Goal: Task Accomplishment & Management: Use online tool/utility

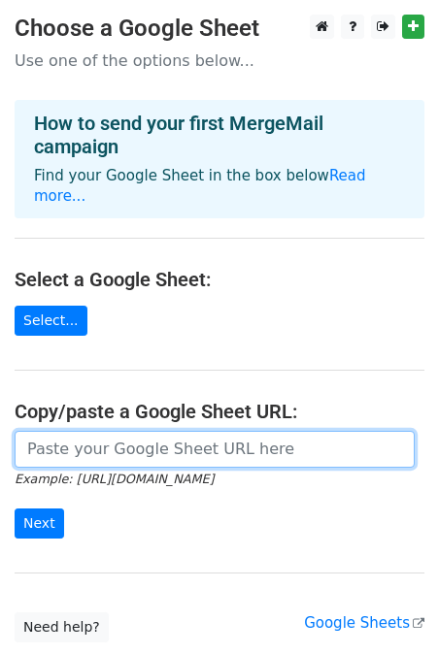
click at [54, 444] on input "url" at bounding box center [215, 449] width 400 height 37
paste input "[URL][DOMAIN_NAME]"
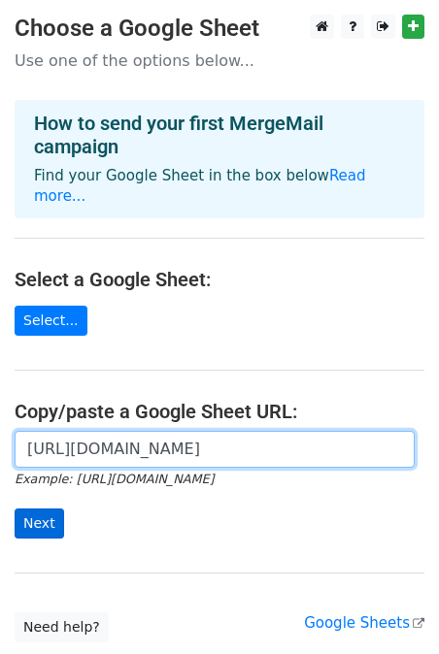
type input "[URL][DOMAIN_NAME]"
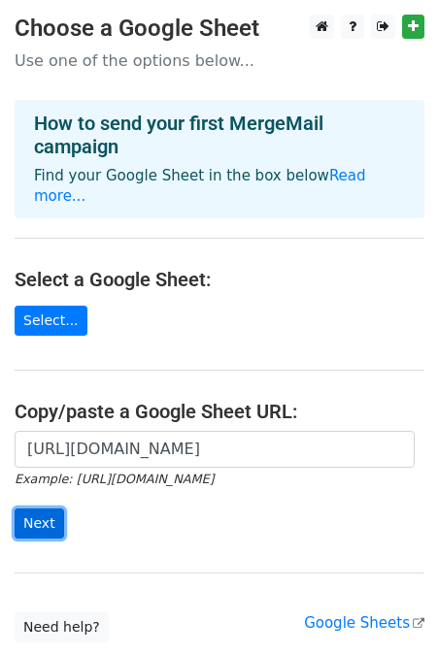
click at [29, 508] on input "Next" at bounding box center [39, 523] width 49 height 30
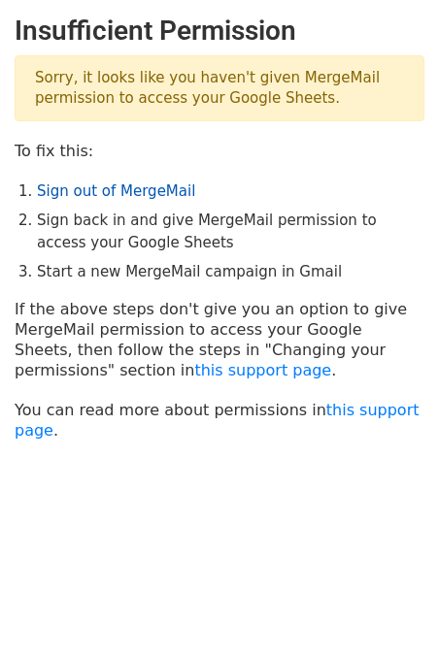
click at [106, 193] on link "Sign out of MergeMail" at bounding box center [116, 190] width 158 height 17
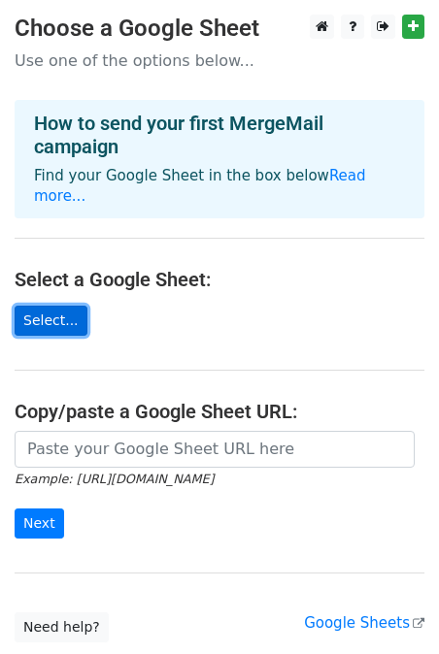
click at [51, 306] on link "Select..." at bounding box center [51, 321] width 73 height 30
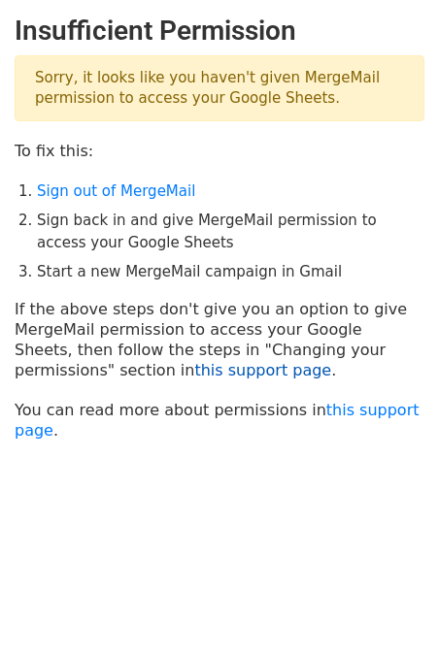
click at [194, 367] on link "this support page" at bounding box center [262, 370] width 137 height 18
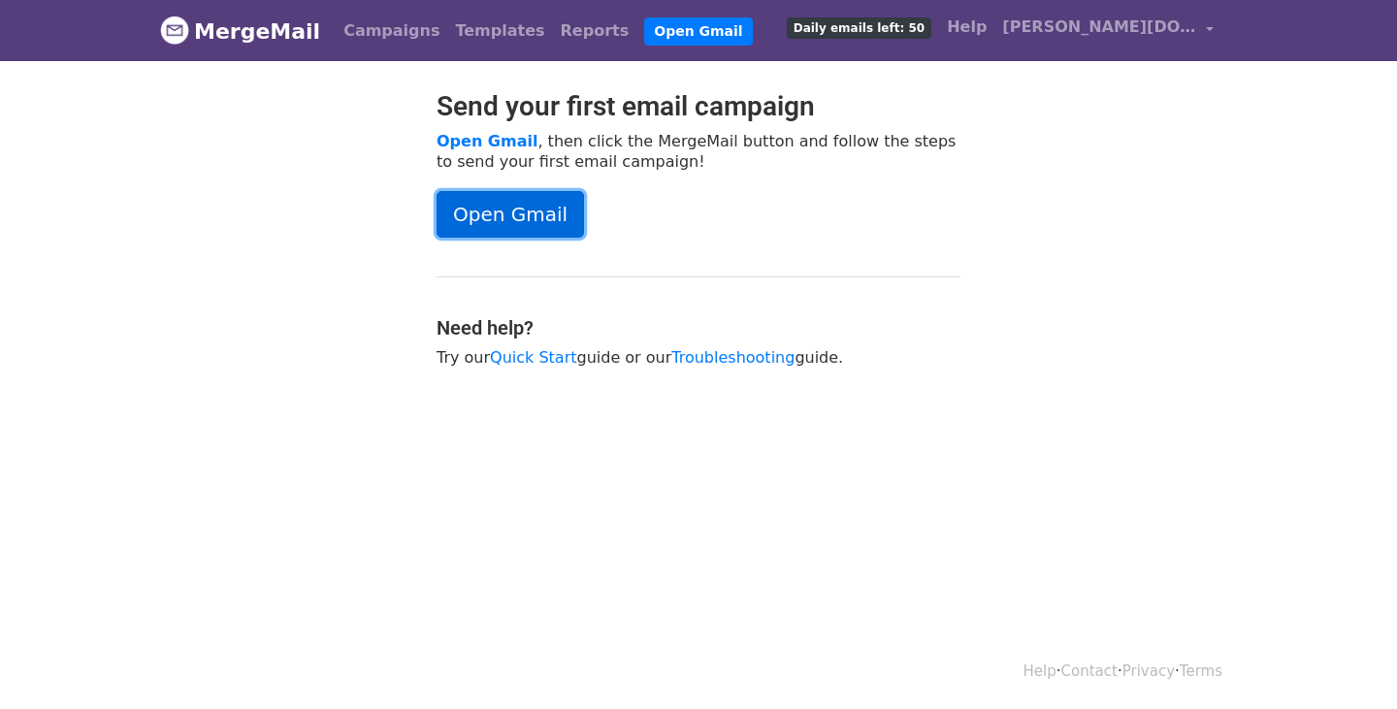
click at [540, 197] on link "Open Gmail" at bounding box center [510, 214] width 147 height 47
click at [704, 356] on link "Troubleshooting" at bounding box center [732, 357] width 123 height 18
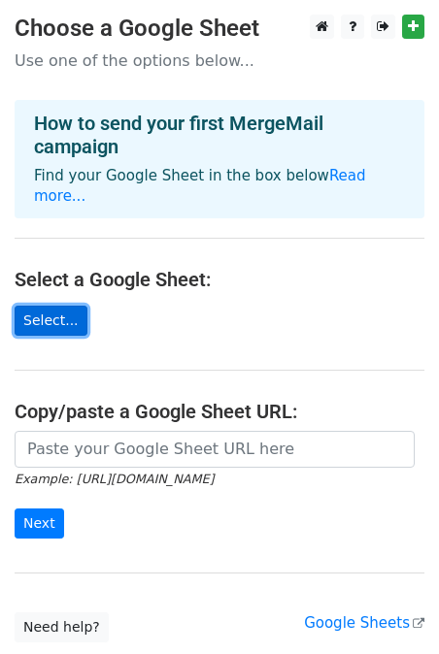
click at [42, 306] on link "Select..." at bounding box center [51, 321] width 73 height 30
click at [9, 55] on main "Choose a Google Sheet Use one of the options below... How to send your first Me…" at bounding box center [219, 329] width 439 height 628
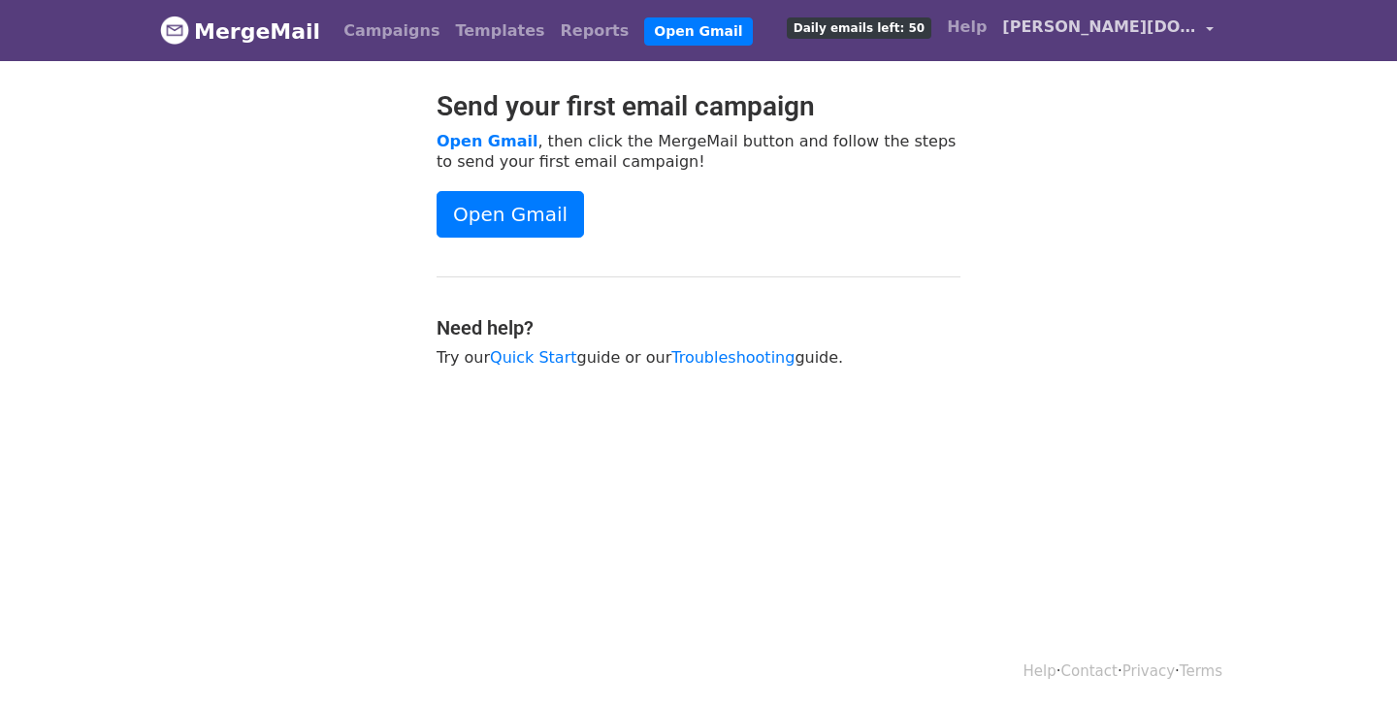
click at [1183, 27] on span "[PERSON_NAME][DOMAIN_NAME][EMAIL_ADDRESS][PERSON_NAME][PERSON_NAME][DOMAIN_NAME]" at bounding box center [1099, 27] width 194 height 23
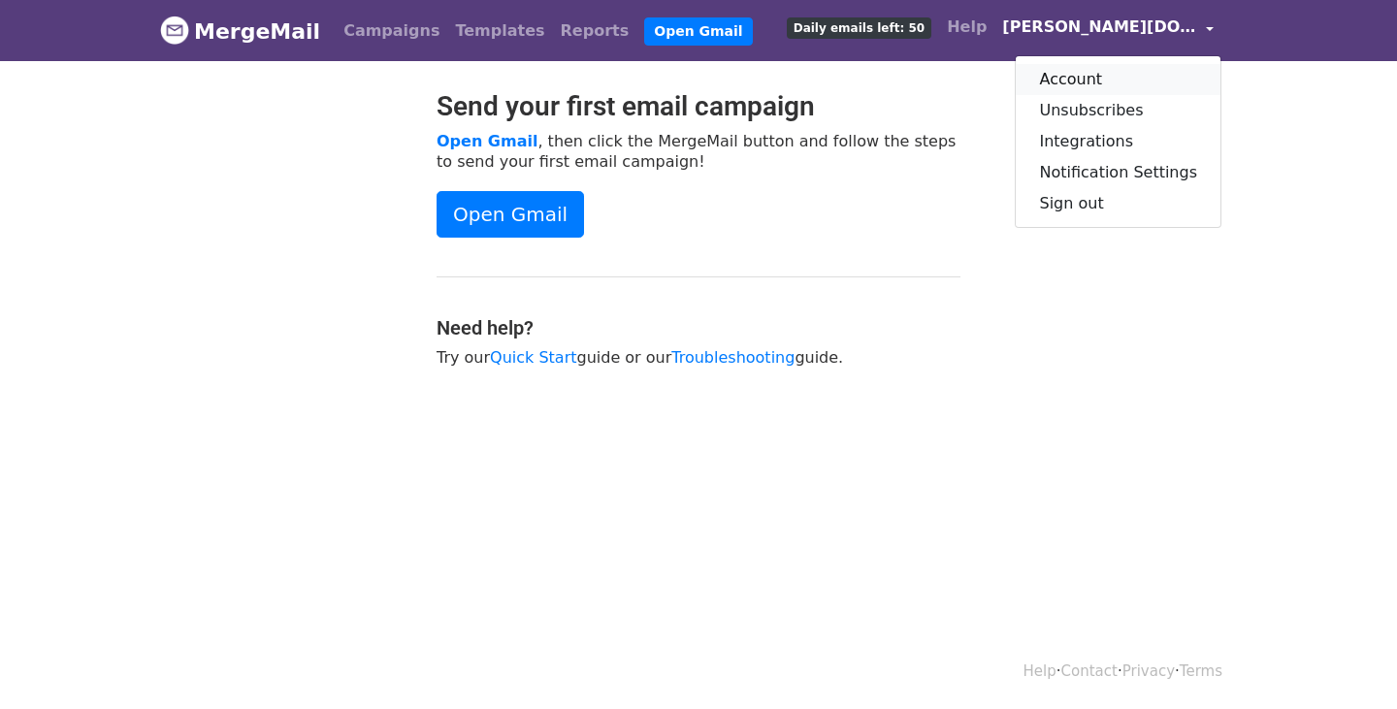
click at [1091, 80] on link "Account" at bounding box center [1118, 79] width 205 height 31
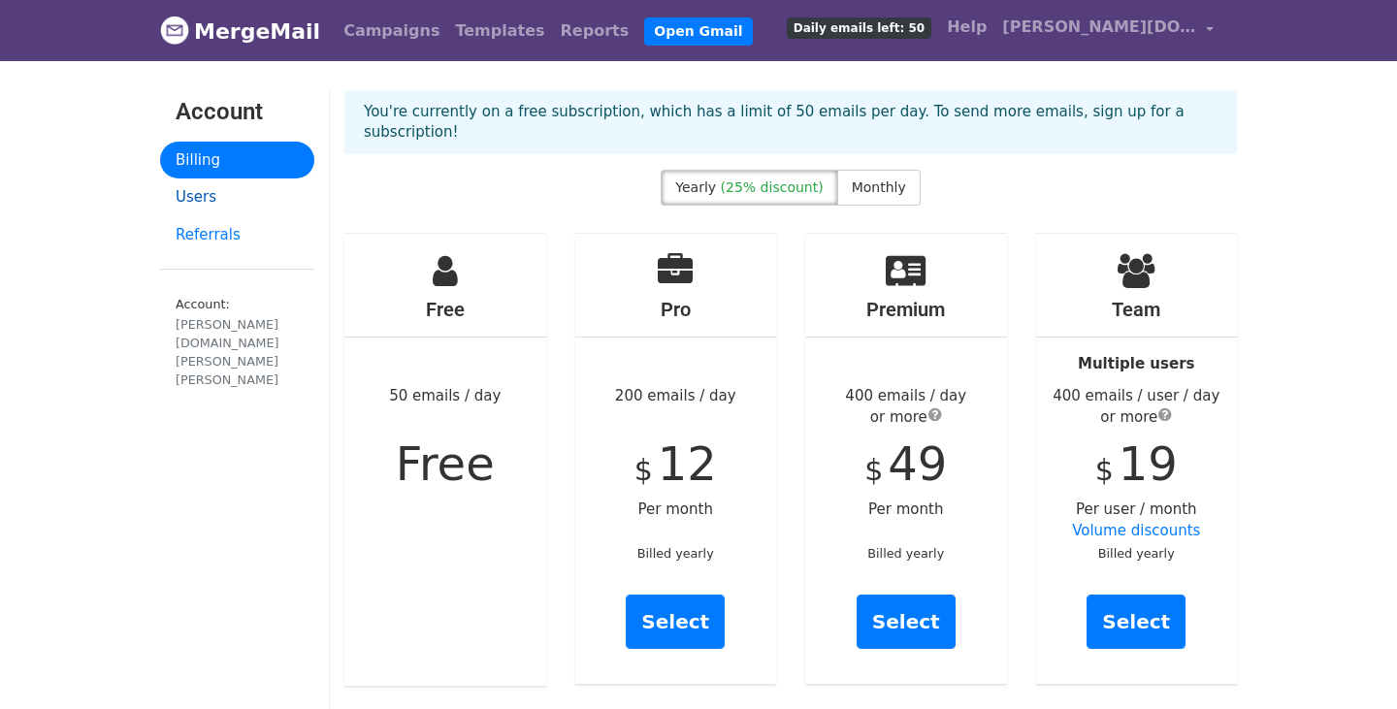
click at [217, 202] on link "Users" at bounding box center [237, 198] width 154 height 38
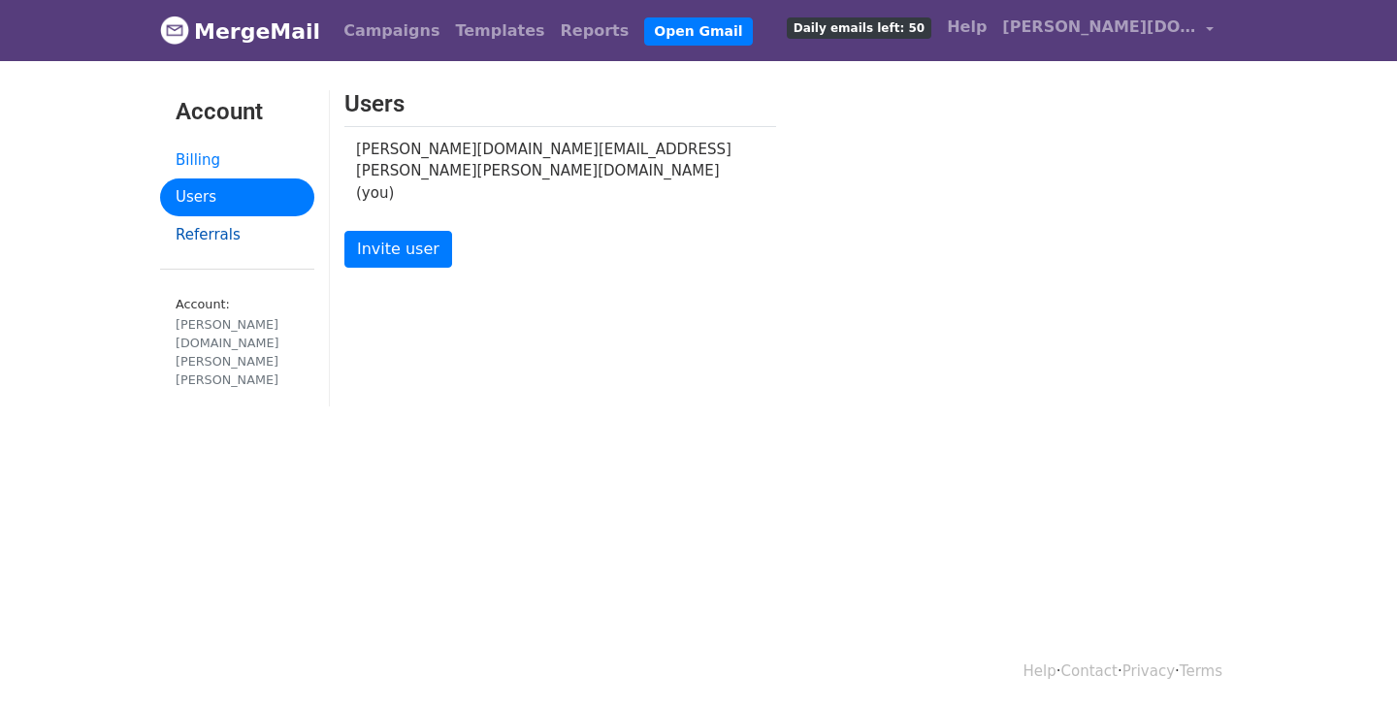
click at [242, 241] on link "Referrals" at bounding box center [237, 235] width 154 height 38
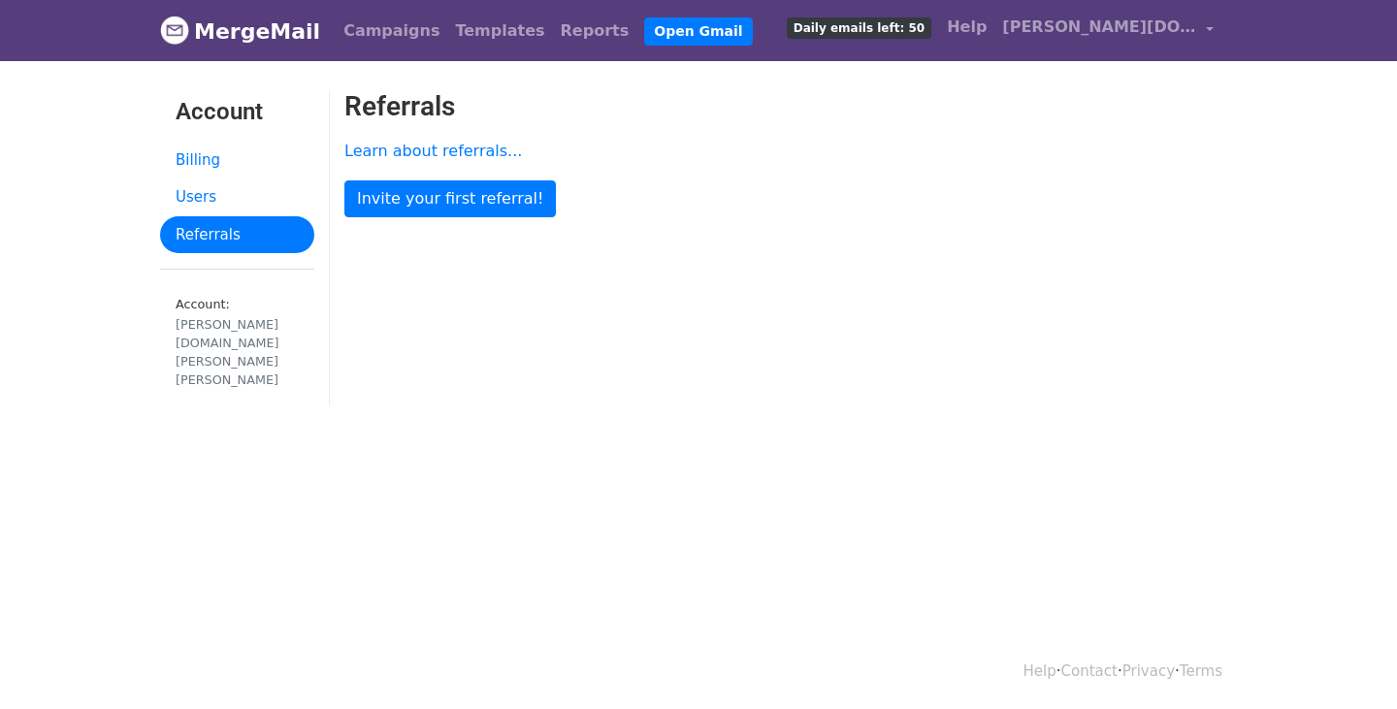
click at [244, 165] on link "Billing" at bounding box center [237, 161] width 154 height 38
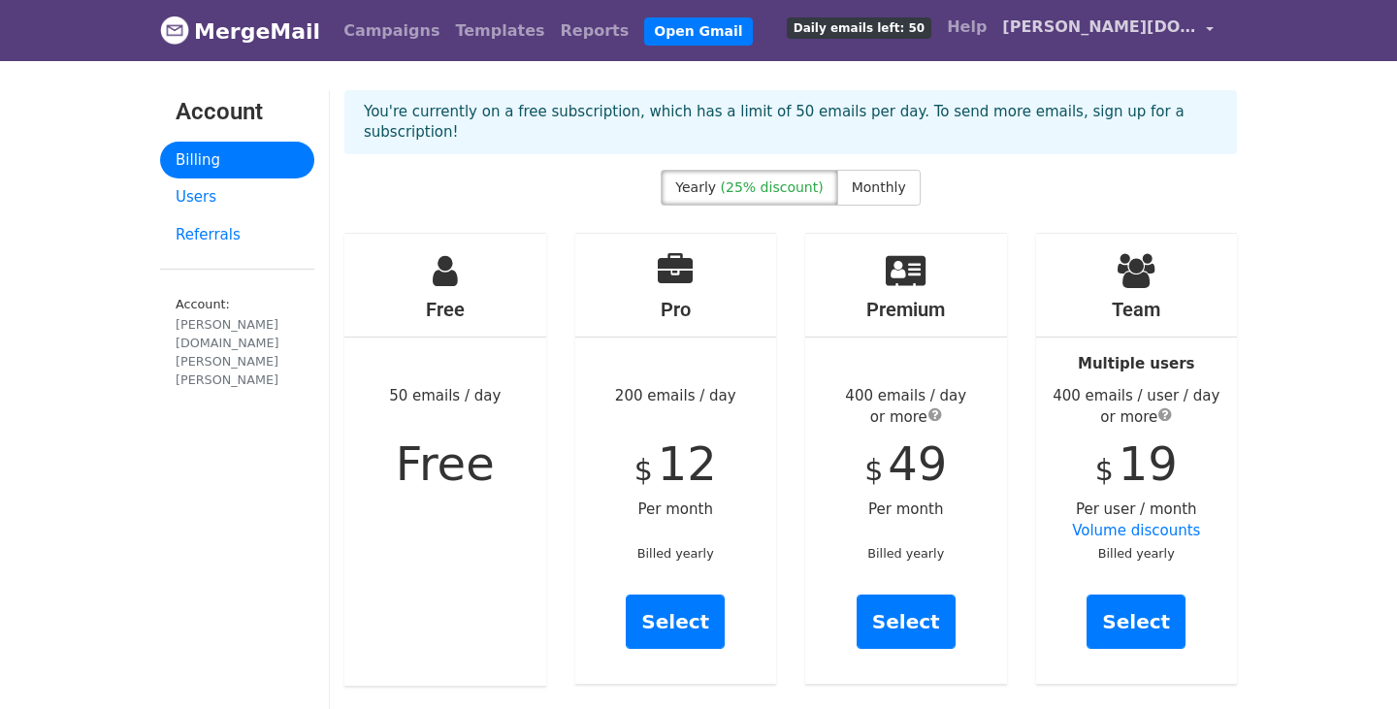
click at [1115, 27] on span "[PERSON_NAME][DOMAIN_NAME][EMAIL_ADDRESS][PERSON_NAME][PERSON_NAME][DOMAIN_NAME]" at bounding box center [1099, 27] width 194 height 23
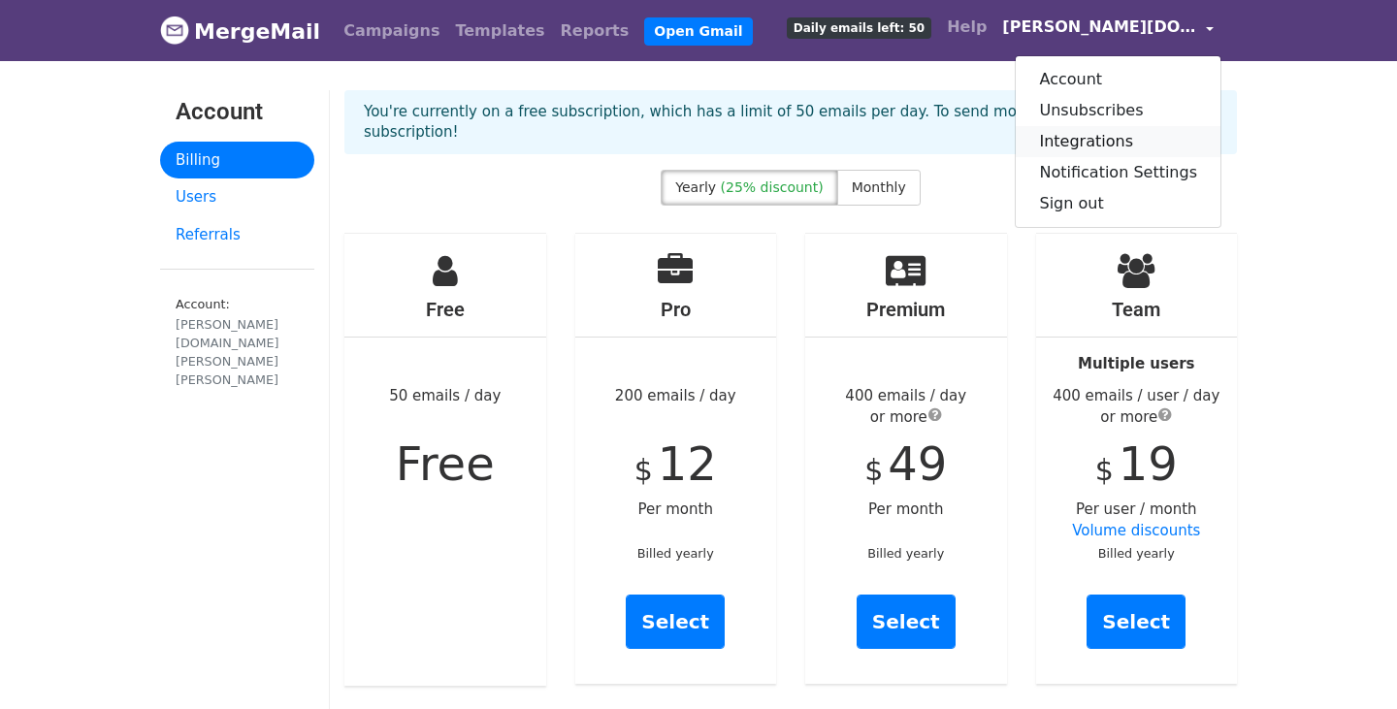
click at [1114, 138] on link "Integrations" at bounding box center [1118, 141] width 205 height 31
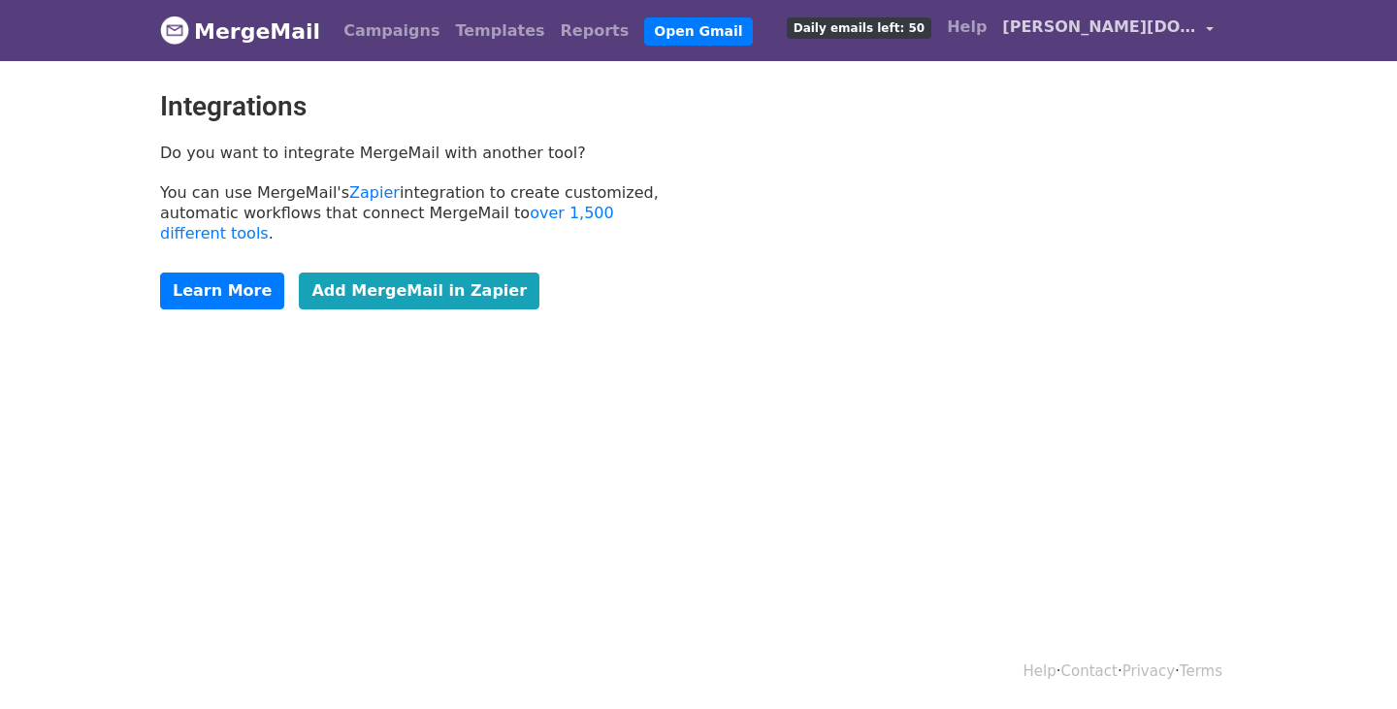
click at [1220, 47] on link "[PERSON_NAME][DOMAIN_NAME][EMAIL_ADDRESS][PERSON_NAME][PERSON_NAME][DOMAIN_NAME]" at bounding box center [1107, 31] width 227 height 46
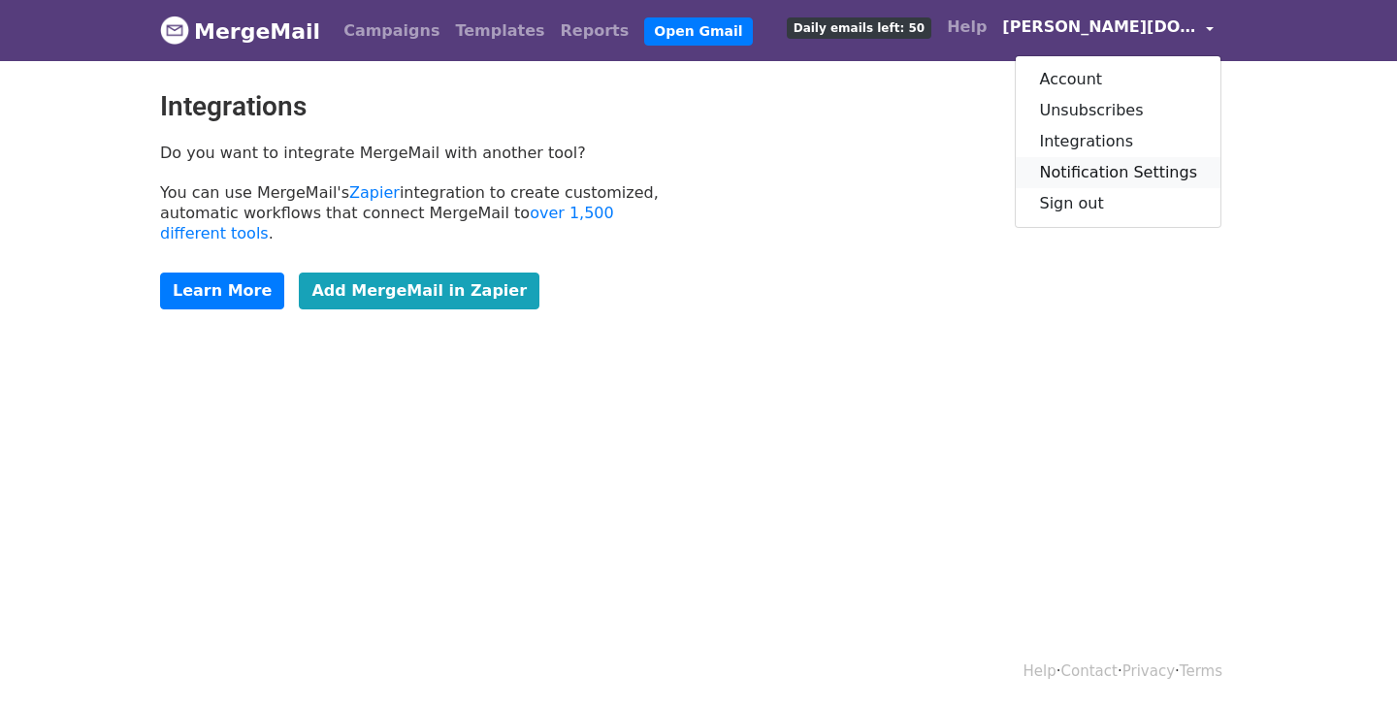
click at [1091, 182] on link "Notification Settings" at bounding box center [1118, 172] width 205 height 31
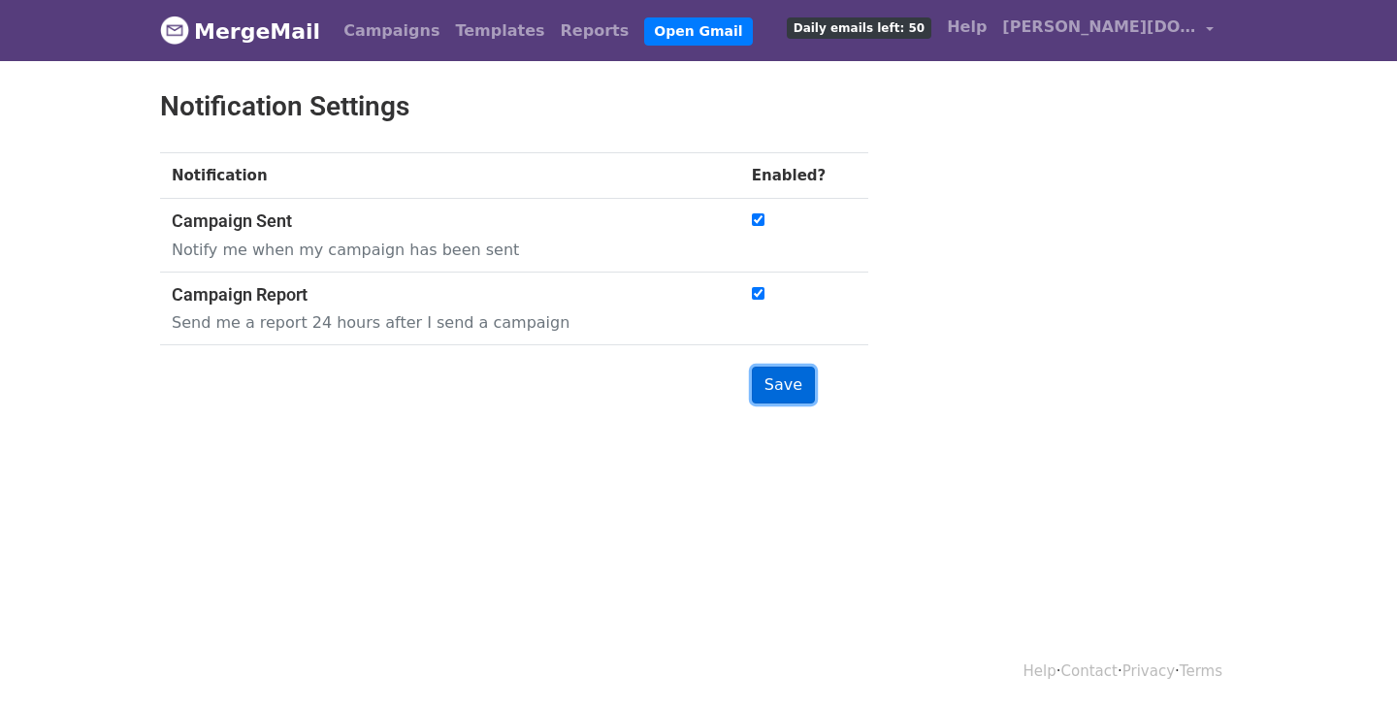
click at [796, 397] on input "Save" at bounding box center [783, 385] width 63 height 37
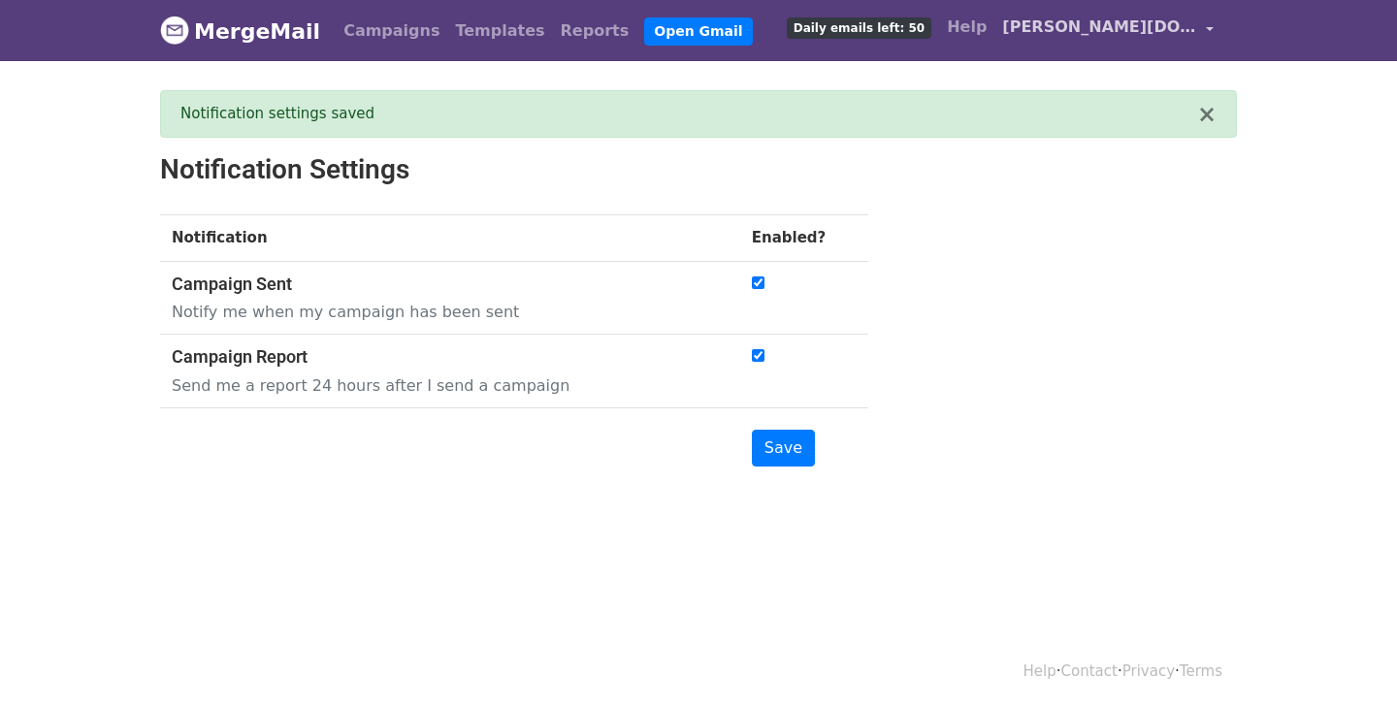
click at [1134, 34] on span "[PERSON_NAME][DOMAIN_NAME][EMAIL_ADDRESS][PERSON_NAME][PERSON_NAME][DOMAIN_NAME]" at bounding box center [1099, 27] width 194 height 23
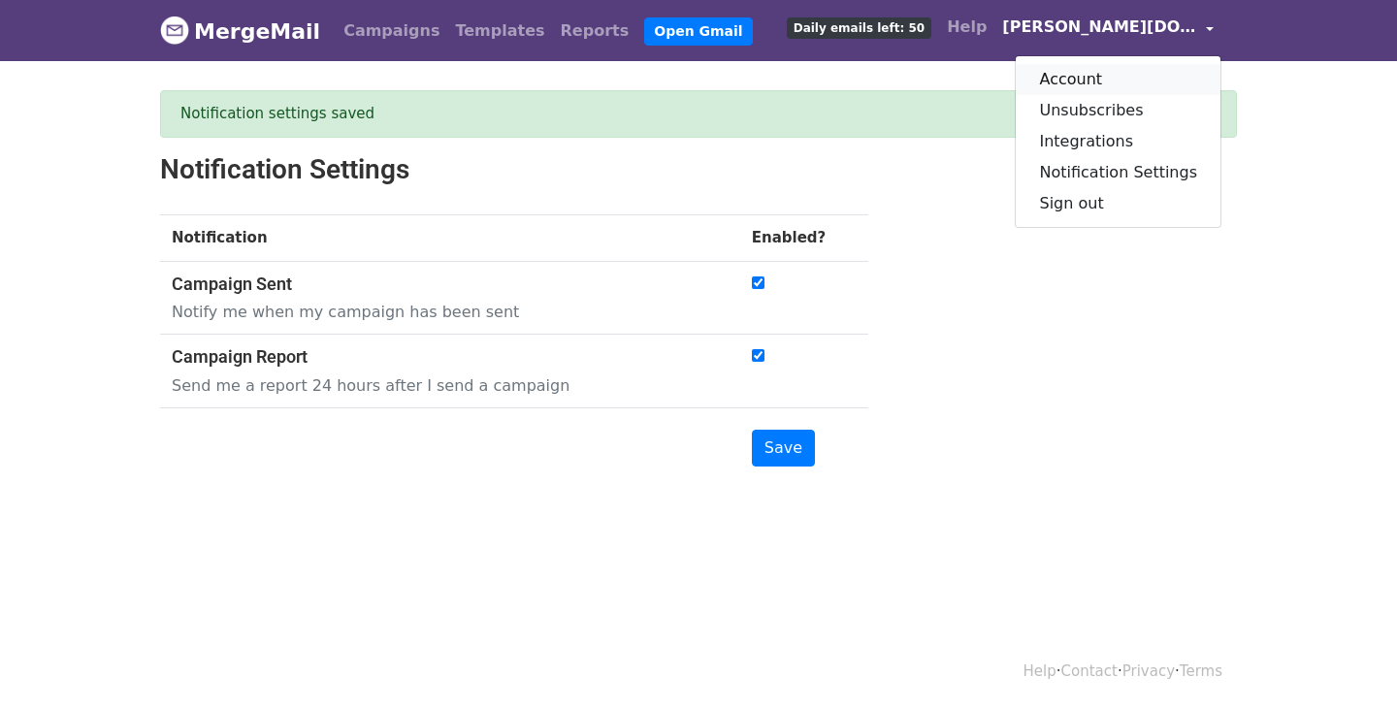
click at [1082, 86] on link "Account" at bounding box center [1118, 79] width 205 height 31
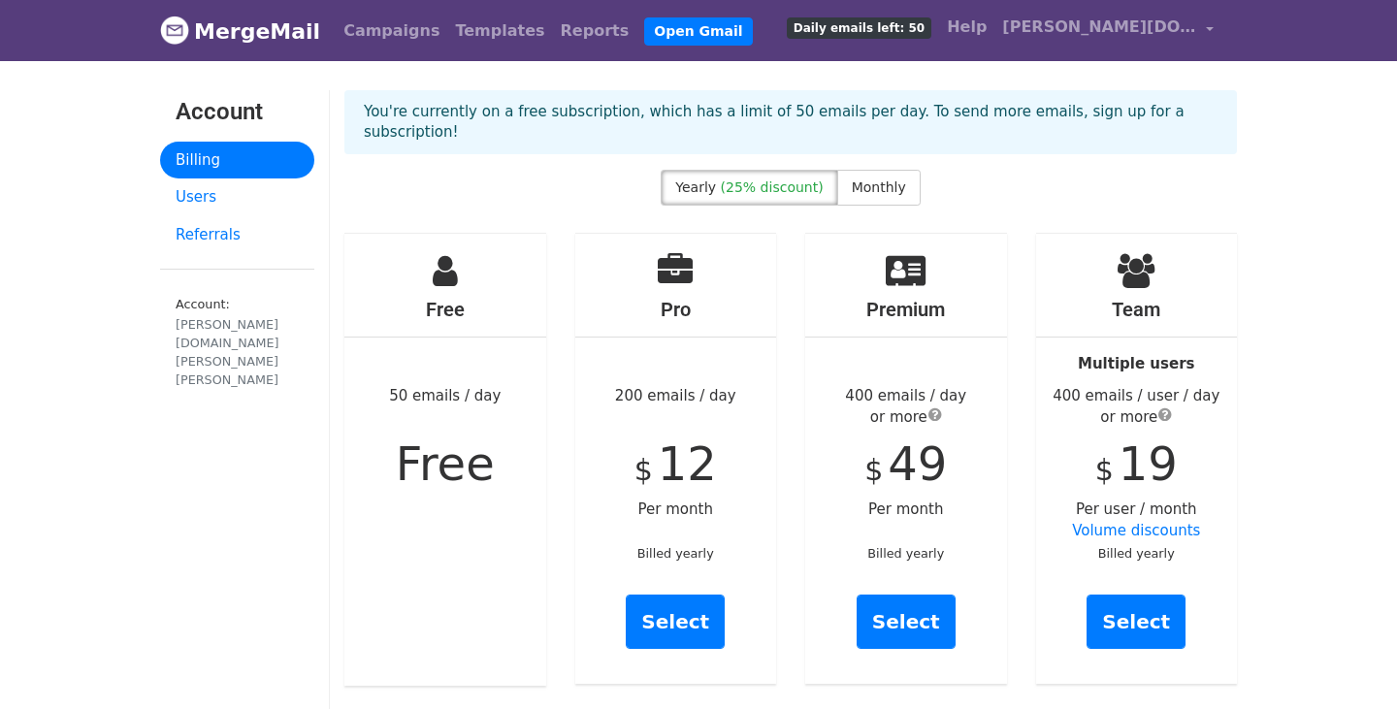
click at [254, 56] on nav "MergeMail Campaigns Templates Reports Open Gmail Daily emails left: 50 Help [PE…" at bounding box center [698, 30] width 1077 height 61
click at [248, 40] on link "MergeMail" at bounding box center [240, 31] width 160 height 41
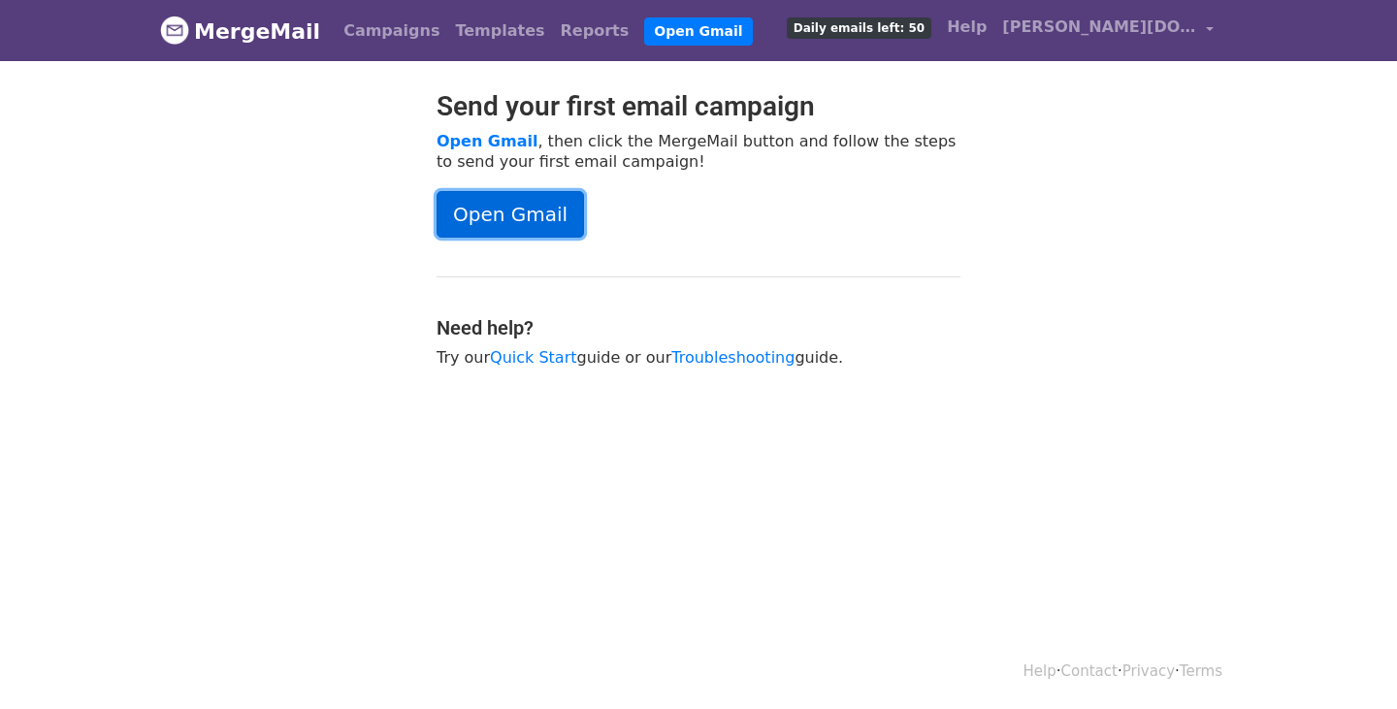
click at [517, 226] on link "Open Gmail" at bounding box center [510, 214] width 147 height 47
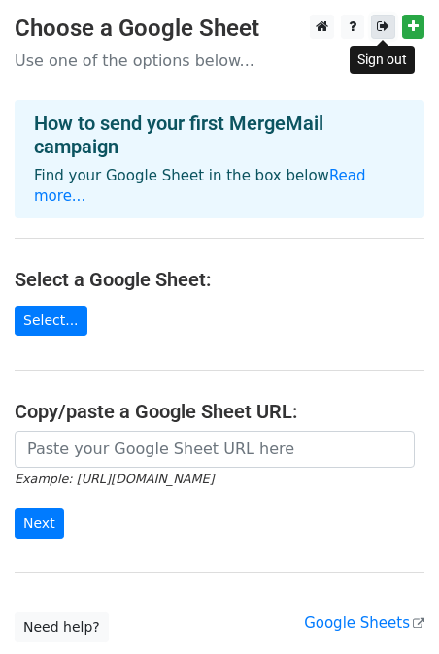
click at [382, 28] on icon at bounding box center [382, 26] width 13 height 14
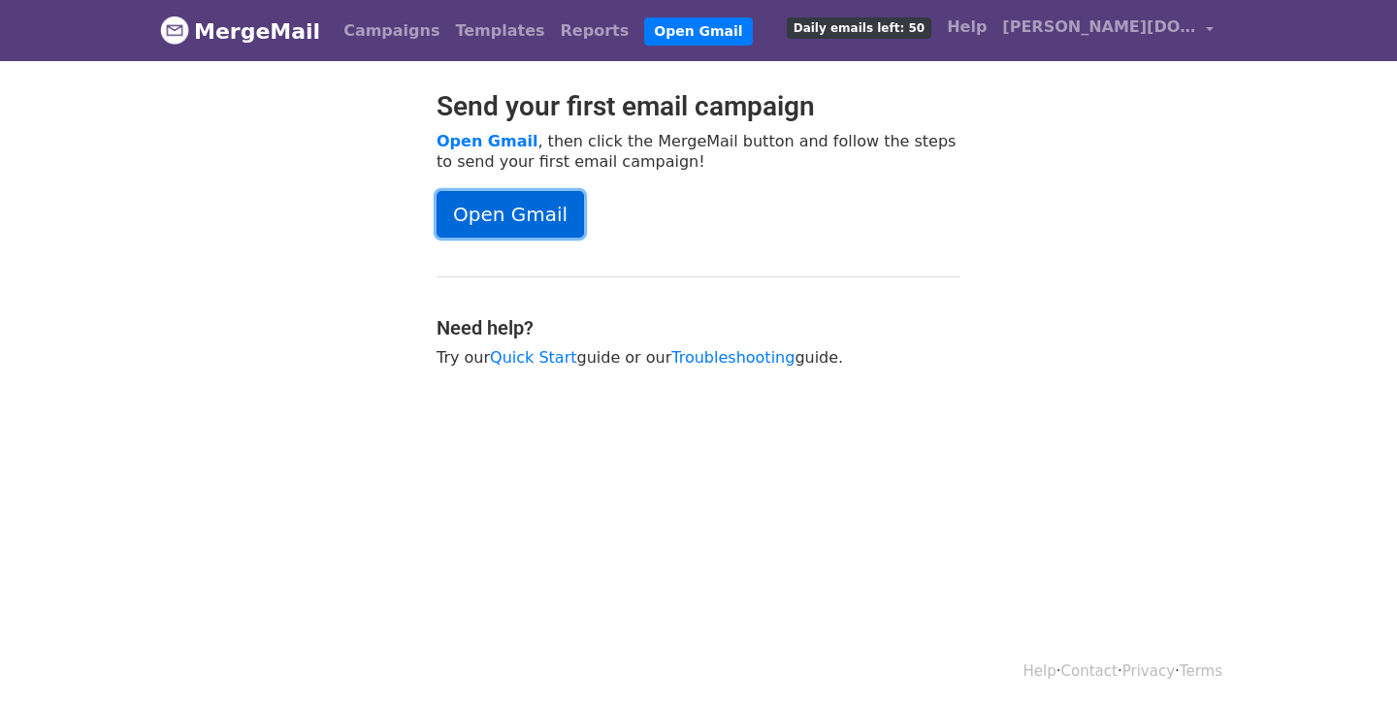
click at [549, 233] on link "Open Gmail" at bounding box center [510, 214] width 147 height 47
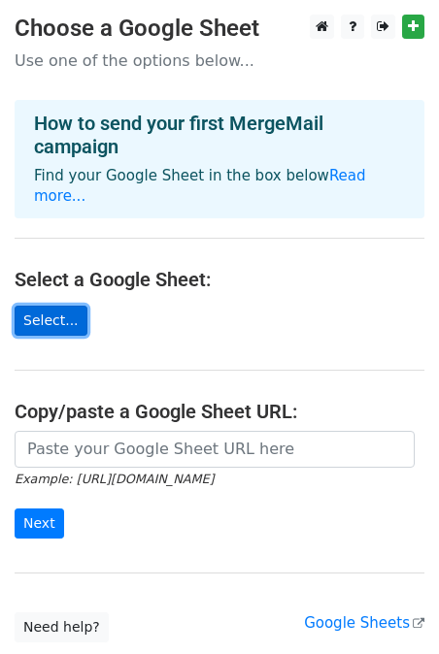
click at [25, 306] on link "Select..." at bounding box center [51, 321] width 73 height 30
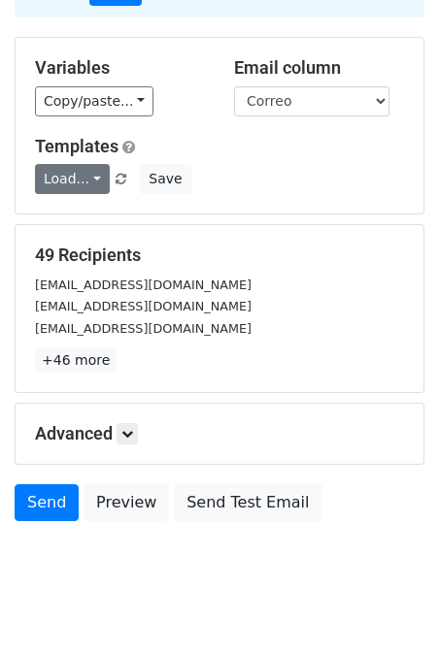
scroll to position [177, 0]
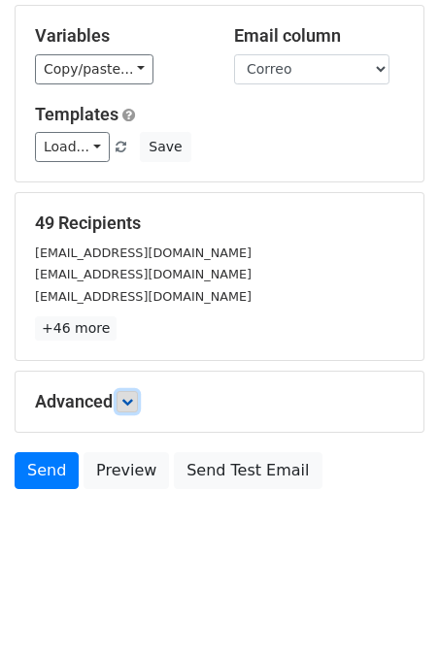
click at [133, 406] on icon at bounding box center [127, 402] width 12 height 12
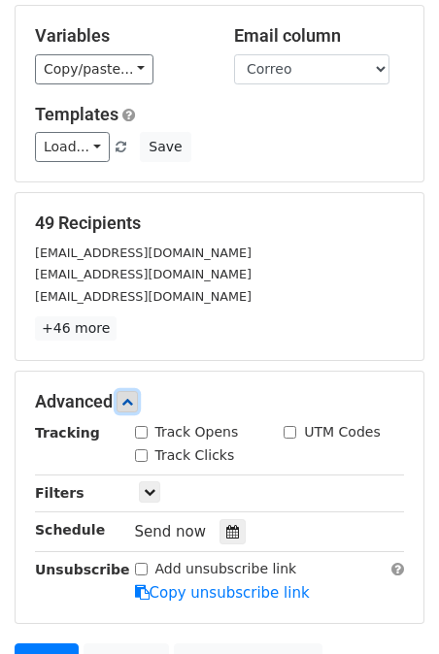
click at [133, 406] on icon at bounding box center [127, 402] width 12 height 12
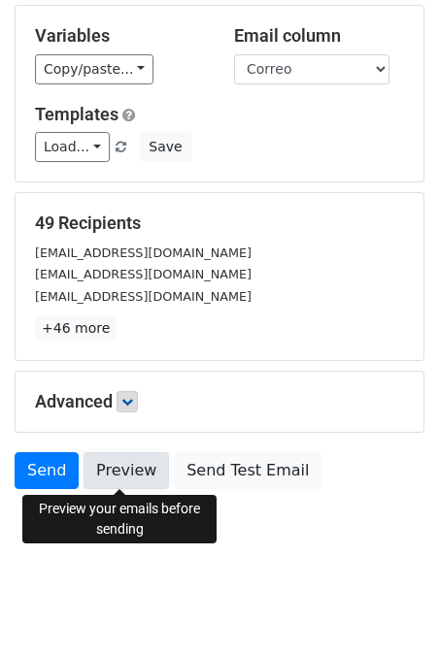
click at [124, 459] on link "Preview" at bounding box center [125, 470] width 85 height 37
click at [140, 468] on link "Preview" at bounding box center [125, 470] width 85 height 37
click at [109, 458] on link "Preview" at bounding box center [125, 470] width 85 height 37
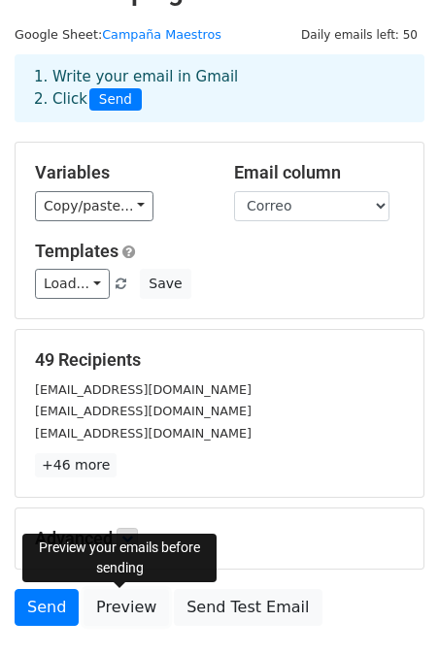
scroll to position [0, 0]
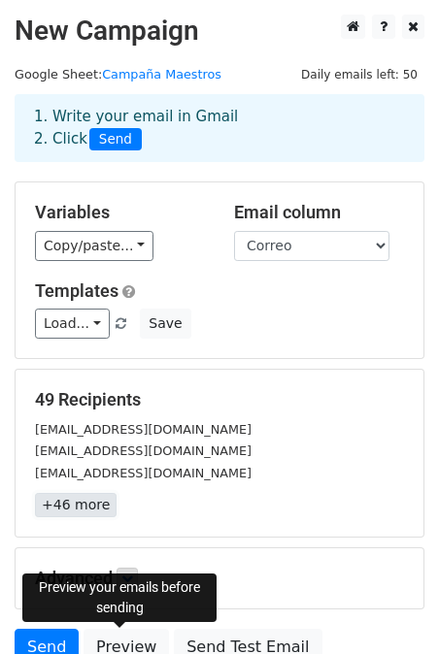
click at [81, 504] on link "+46 more" at bounding box center [75, 505] width 81 height 24
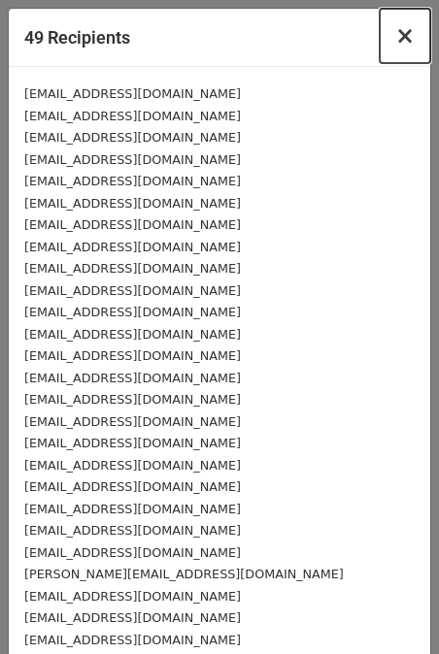
click at [414, 40] on button "×" at bounding box center [404, 36] width 50 height 54
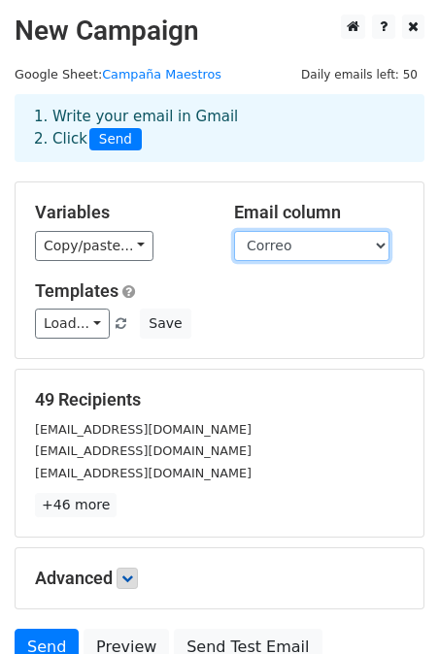
click at [277, 255] on select "Nombres y apellidos Nombre numero_identificacion municipio direccion_comercial …" at bounding box center [311, 246] width 155 height 30
click at [281, 244] on select "Nombres y apellidos Nombre numero_identificacion municipio direccion_comercial …" at bounding box center [311, 246] width 155 height 30
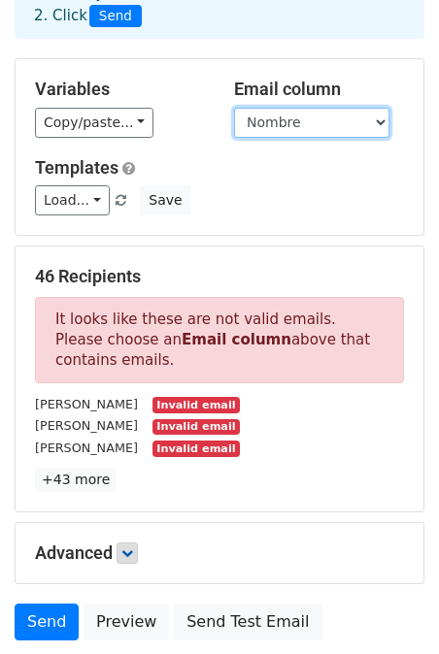
scroll to position [125, 0]
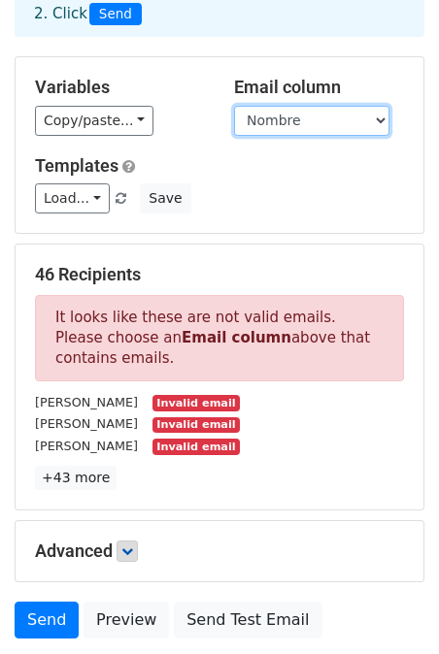
click at [285, 112] on select "Nombres y apellidos Nombre numero_identificacion municipio direccion_comercial …" at bounding box center [311, 121] width 155 height 30
select select "Correo"
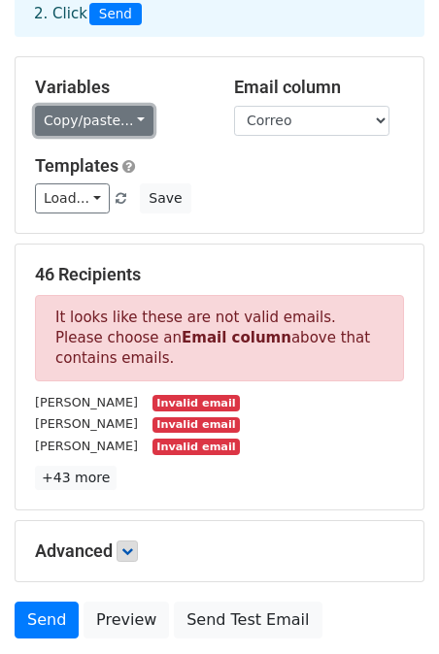
click at [132, 126] on link "Copy/paste..." at bounding box center [94, 121] width 118 height 30
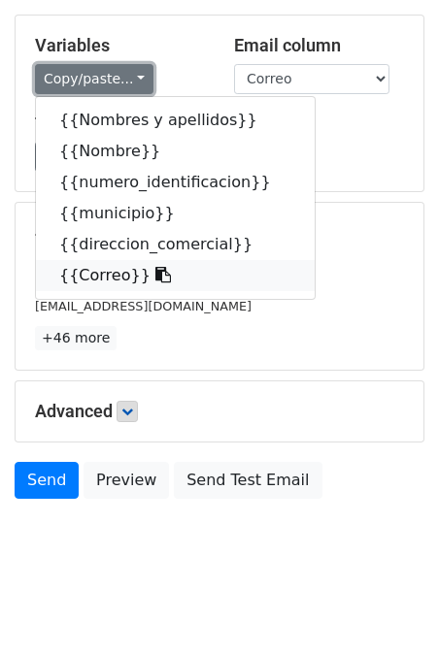
scroll to position [177, 0]
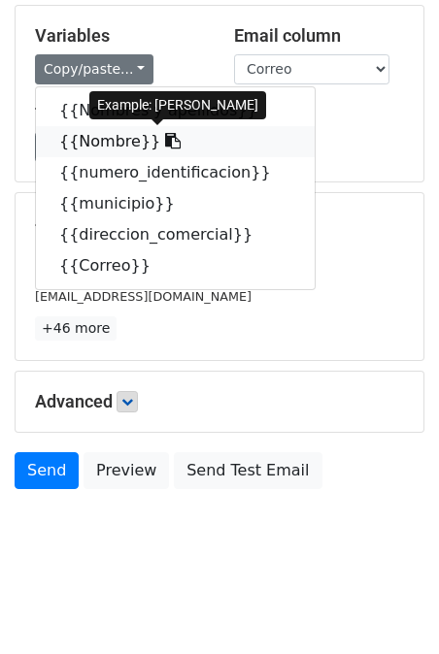
click at [104, 150] on link "{{Nombre}}" at bounding box center [175, 141] width 278 height 31
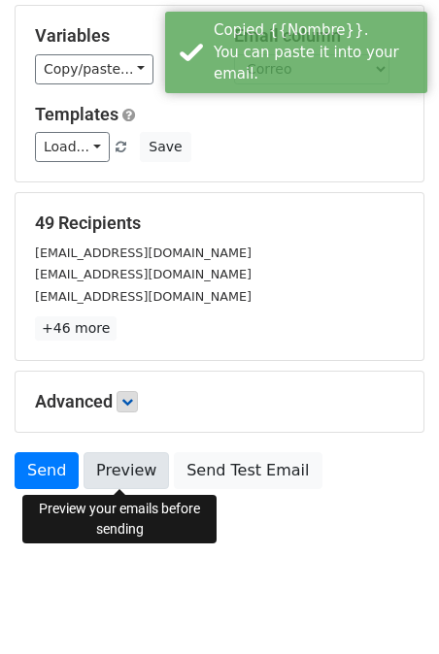
click at [142, 472] on link "Preview" at bounding box center [125, 470] width 85 height 37
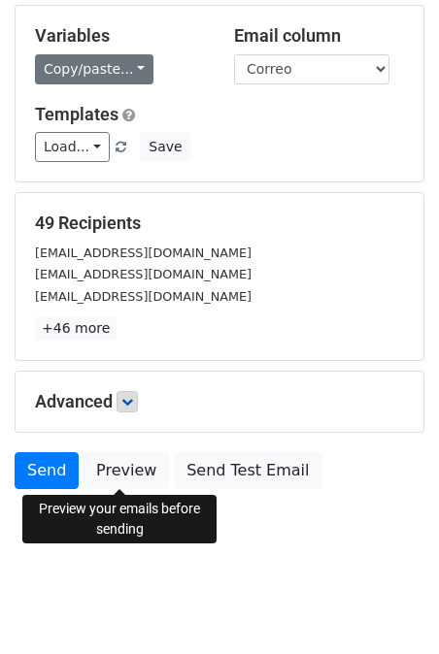
click at [60, 68] on link "Copy/paste..." at bounding box center [94, 69] width 118 height 30
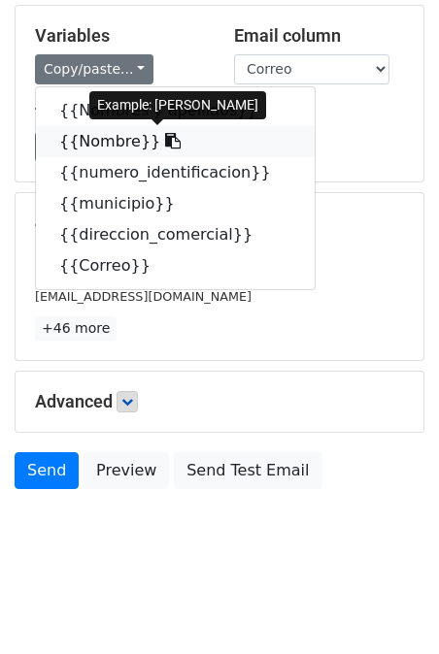
click at [115, 146] on link "{{Nombre}}" at bounding box center [175, 141] width 278 height 31
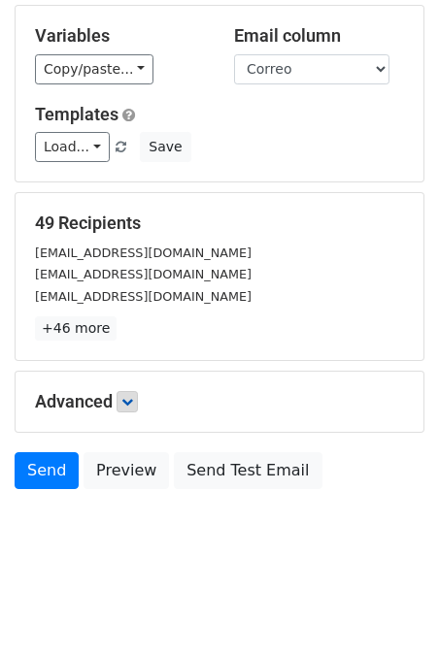
click at [53, 90] on div "Variables Copy/paste... {{Nombres y apellidos}} {{Nombre}} {{numero_identificac…" at bounding box center [219, 94] width 407 height 176
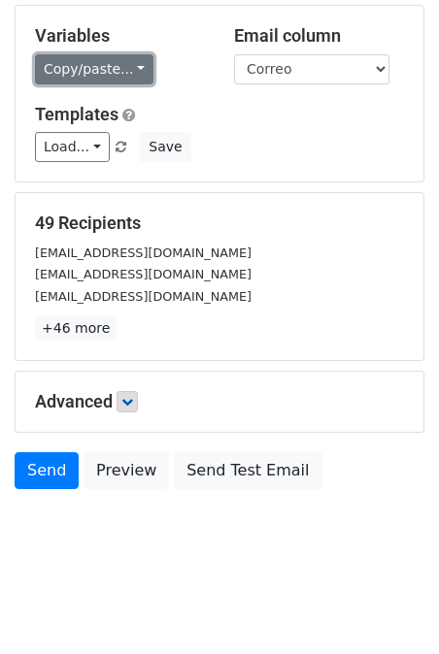
click at [72, 73] on link "Copy/paste..." at bounding box center [94, 69] width 118 height 30
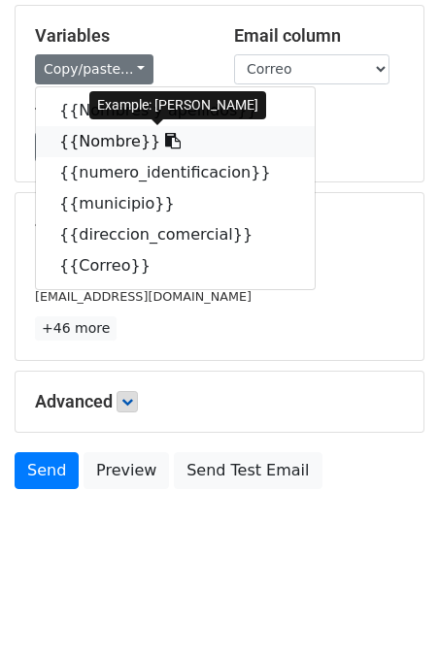
click at [165, 142] on icon at bounding box center [173, 141] width 16 height 16
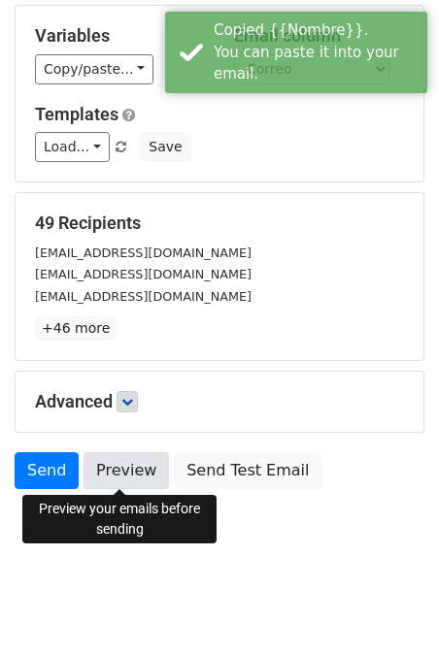
click at [134, 476] on link "Preview" at bounding box center [125, 470] width 85 height 37
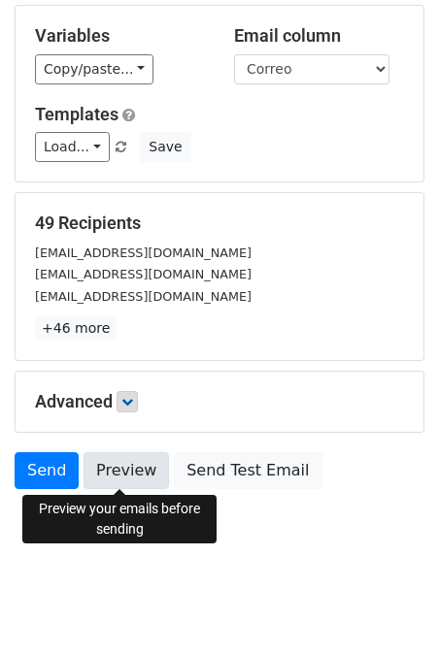
click at [116, 474] on link "Preview" at bounding box center [125, 470] width 85 height 37
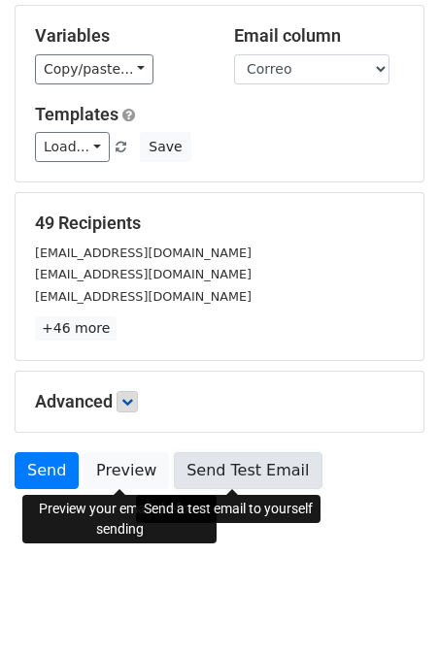
click at [195, 466] on link "Send Test Email" at bounding box center [247, 470] width 147 height 37
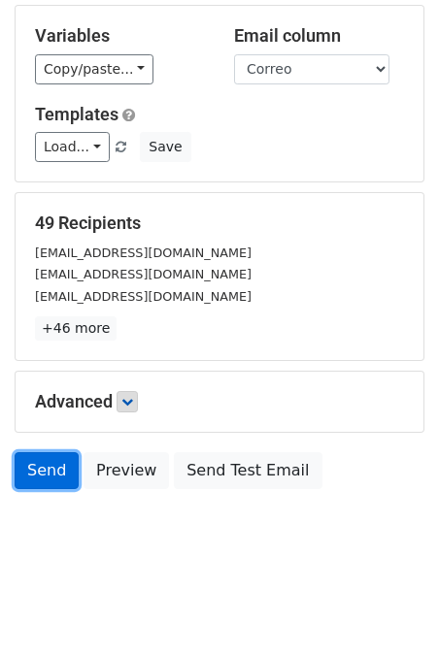
click at [44, 466] on link "Send" at bounding box center [47, 470] width 64 height 37
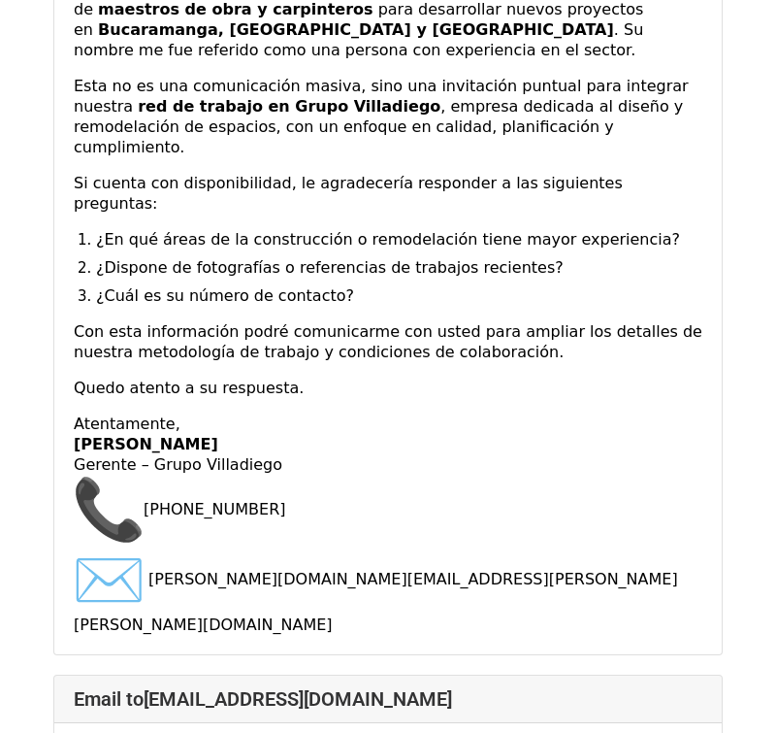
scroll to position [2632, 0]
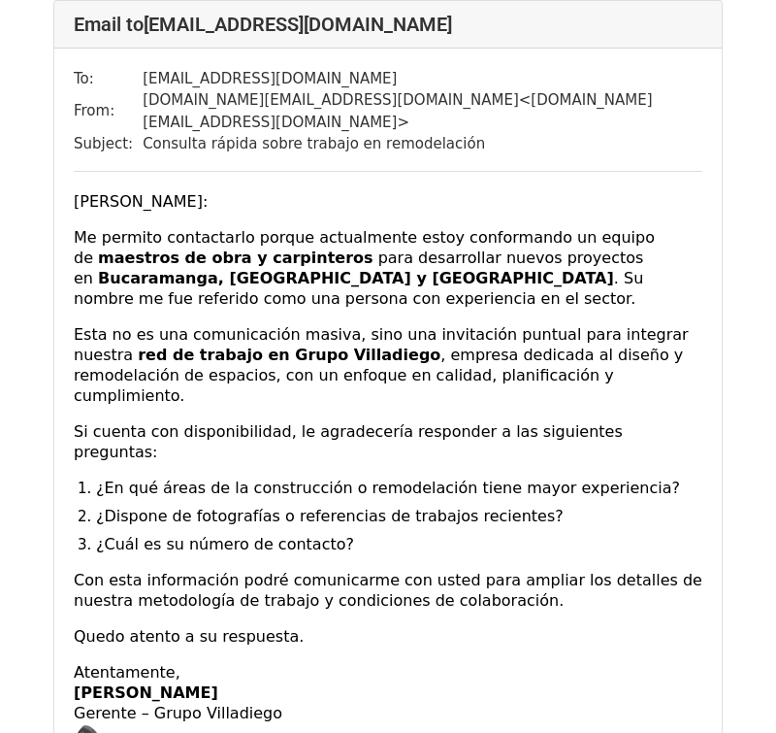
scroll to position [2843, 0]
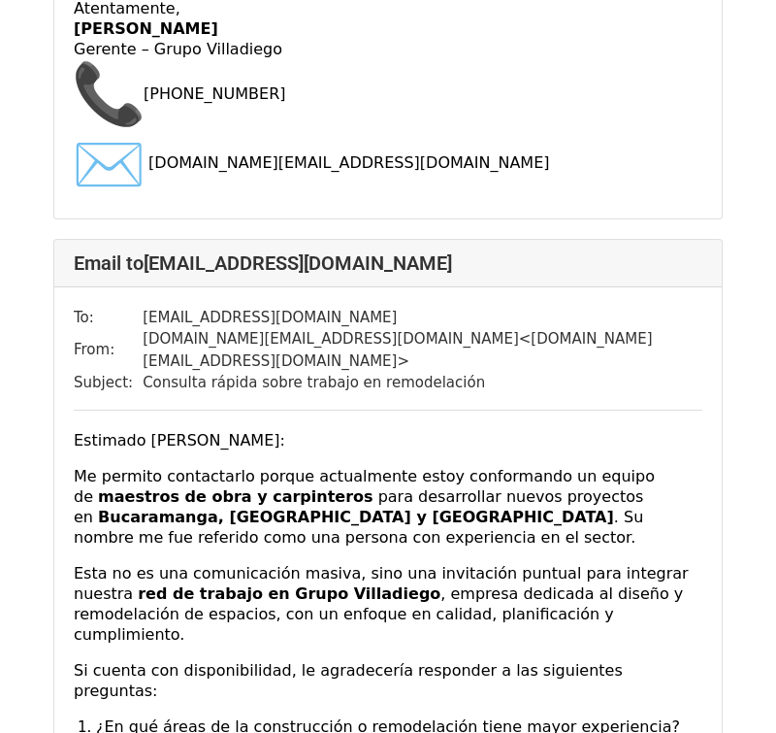
scroll to position [17214, 0]
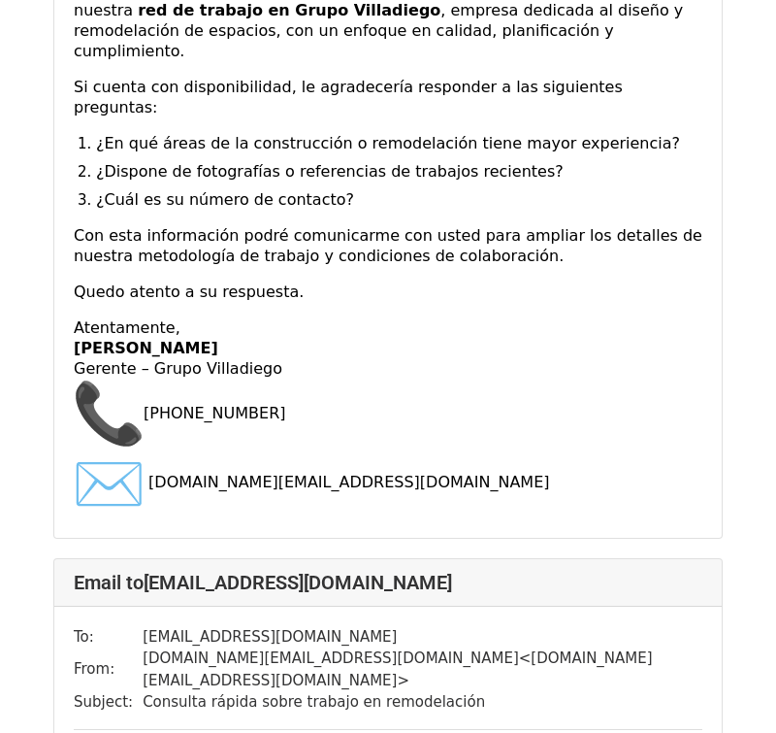
scroll to position [3202, 0]
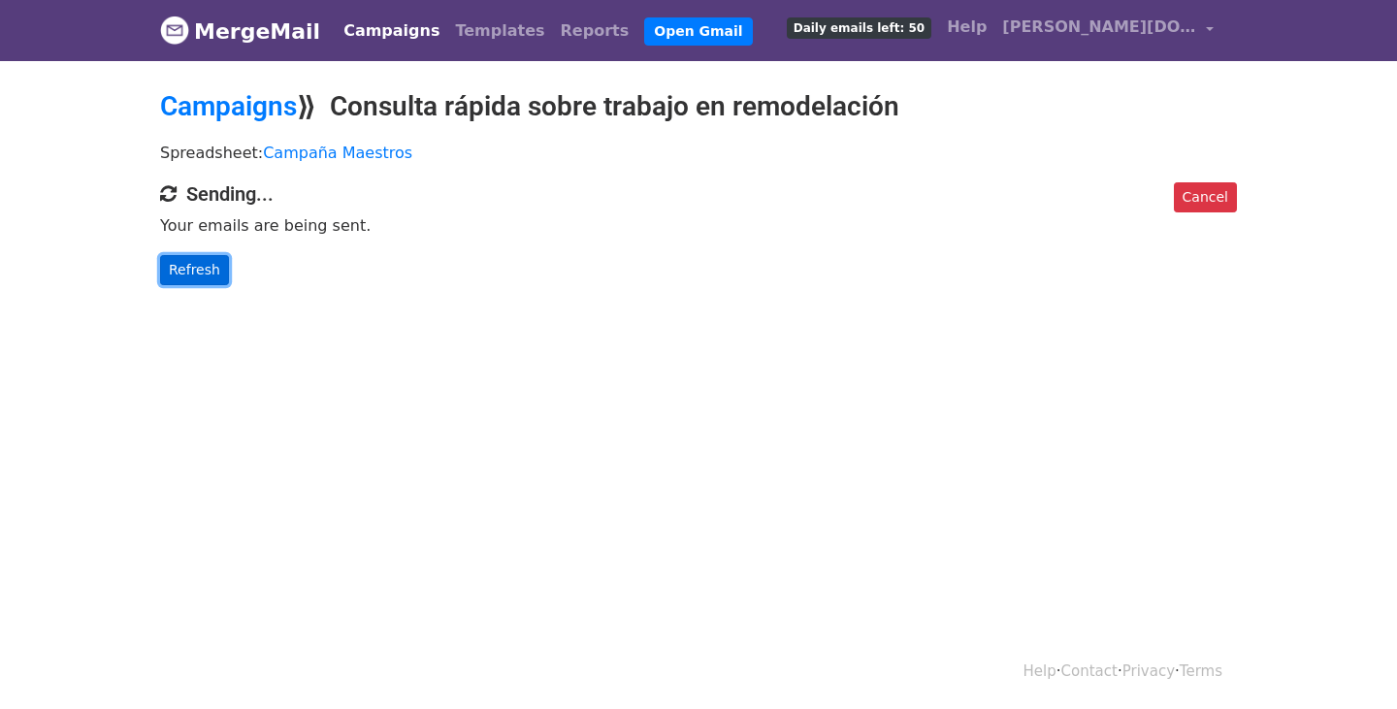
click at [192, 263] on link "Refresh" at bounding box center [194, 270] width 69 height 30
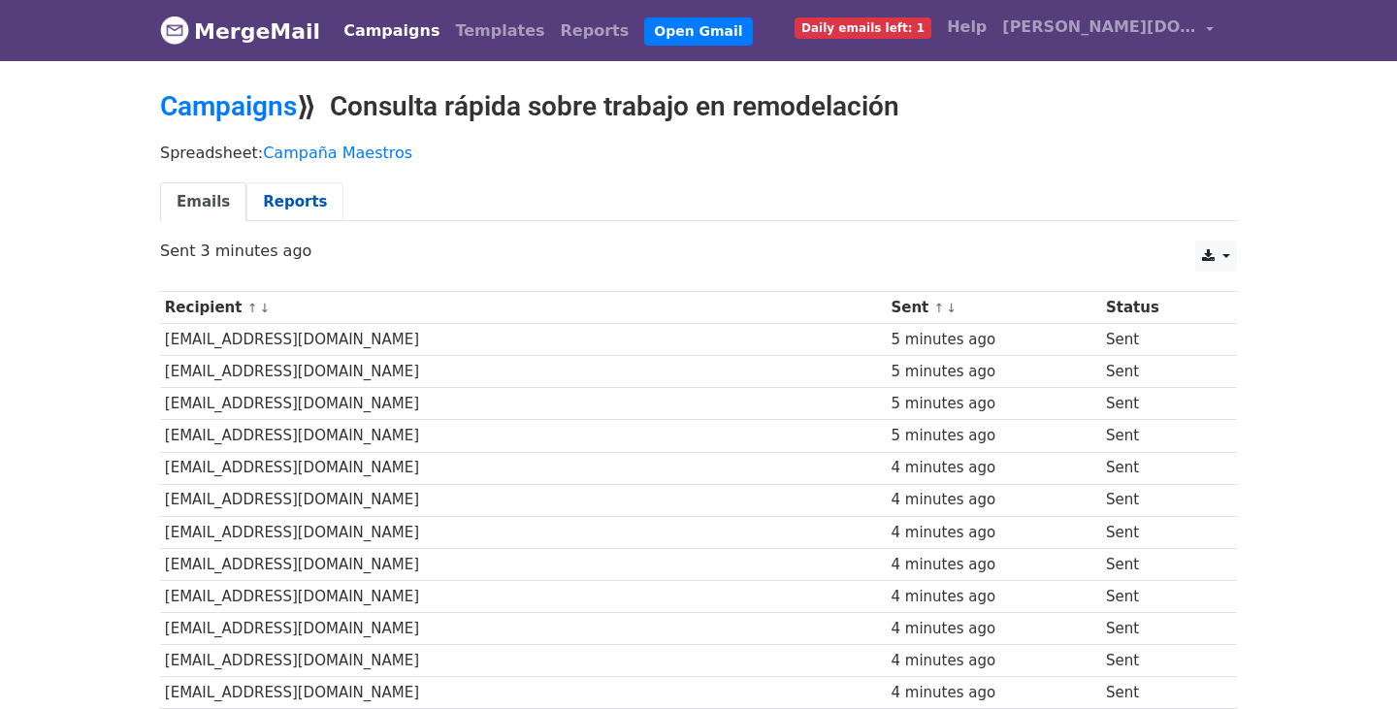
click at [292, 204] on link "Reports" at bounding box center [294, 202] width 97 height 40
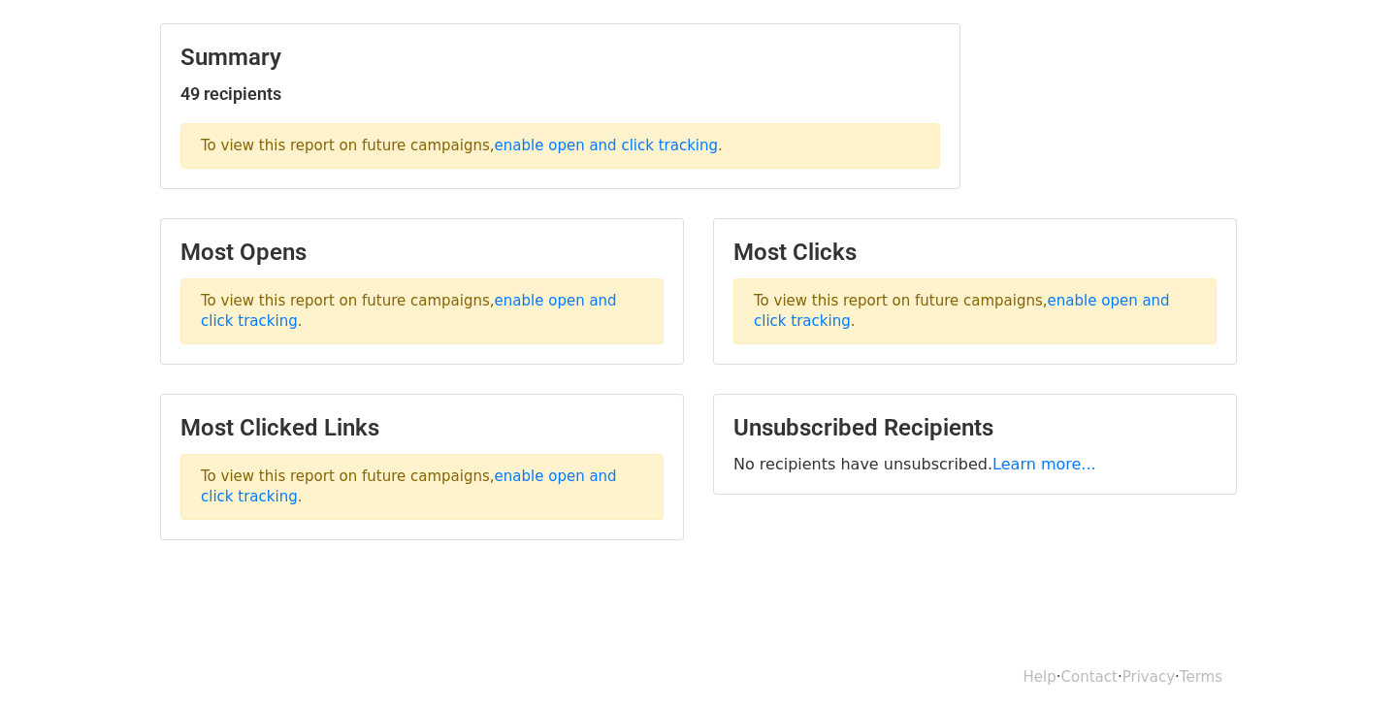
scroll to position [234, 0]
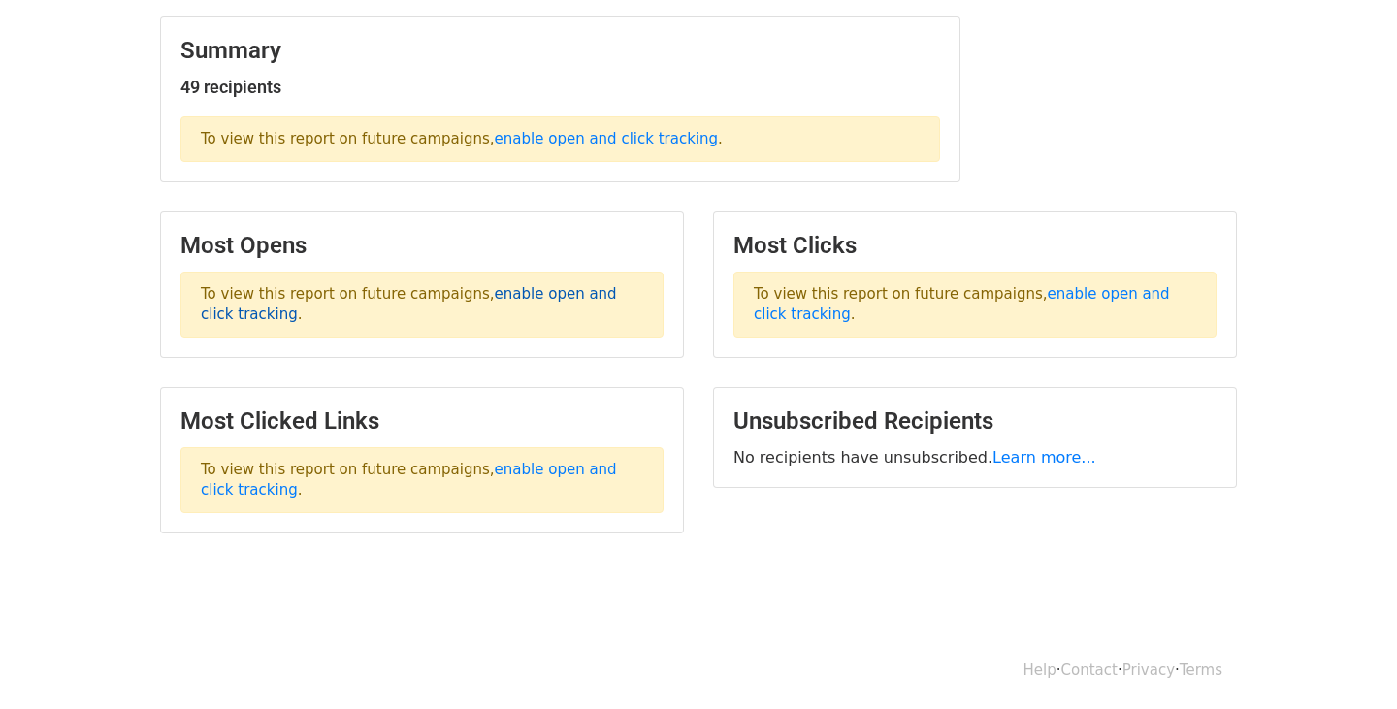
click at [501, 297] on link "enable open and click tracking" at bounding box center [409, 304] width 416 height 38
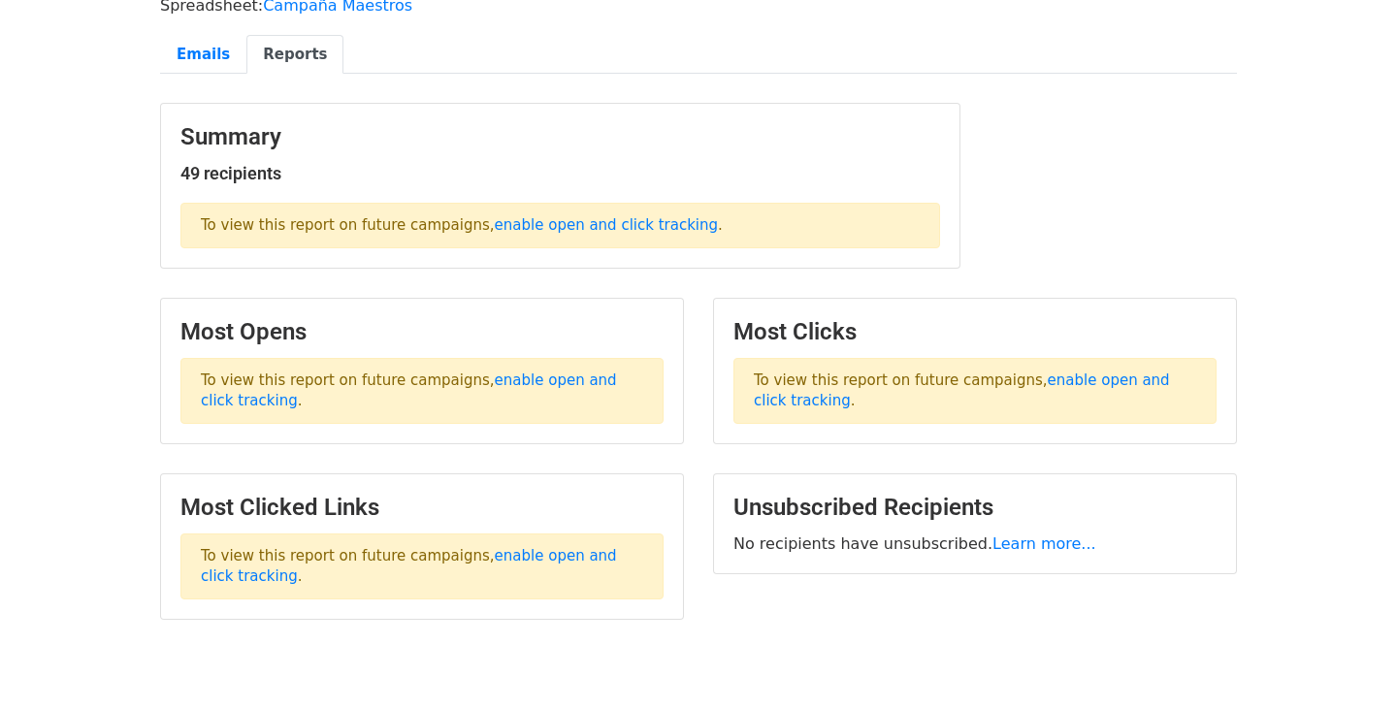
scroll to position [133, 0]
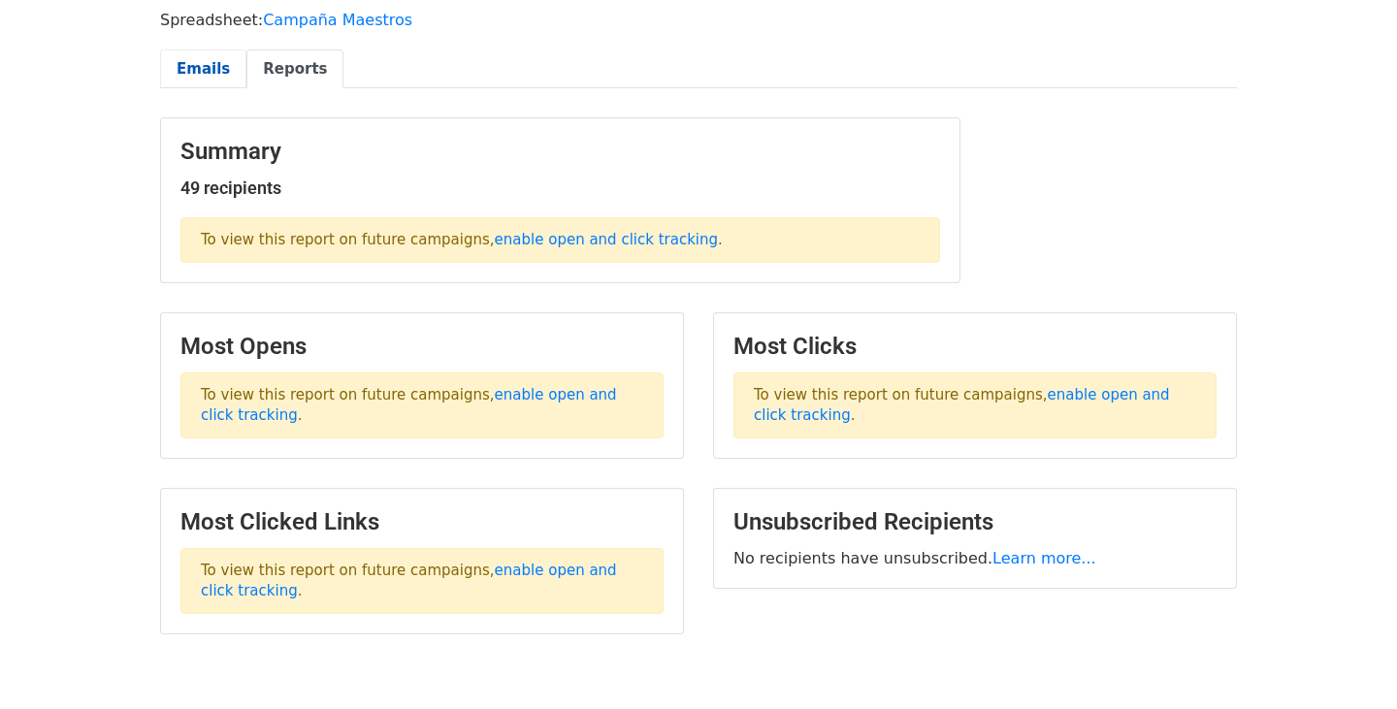
click at [201, 66] on link "Emails" at bounding box center [203, 69] width 86 height 40
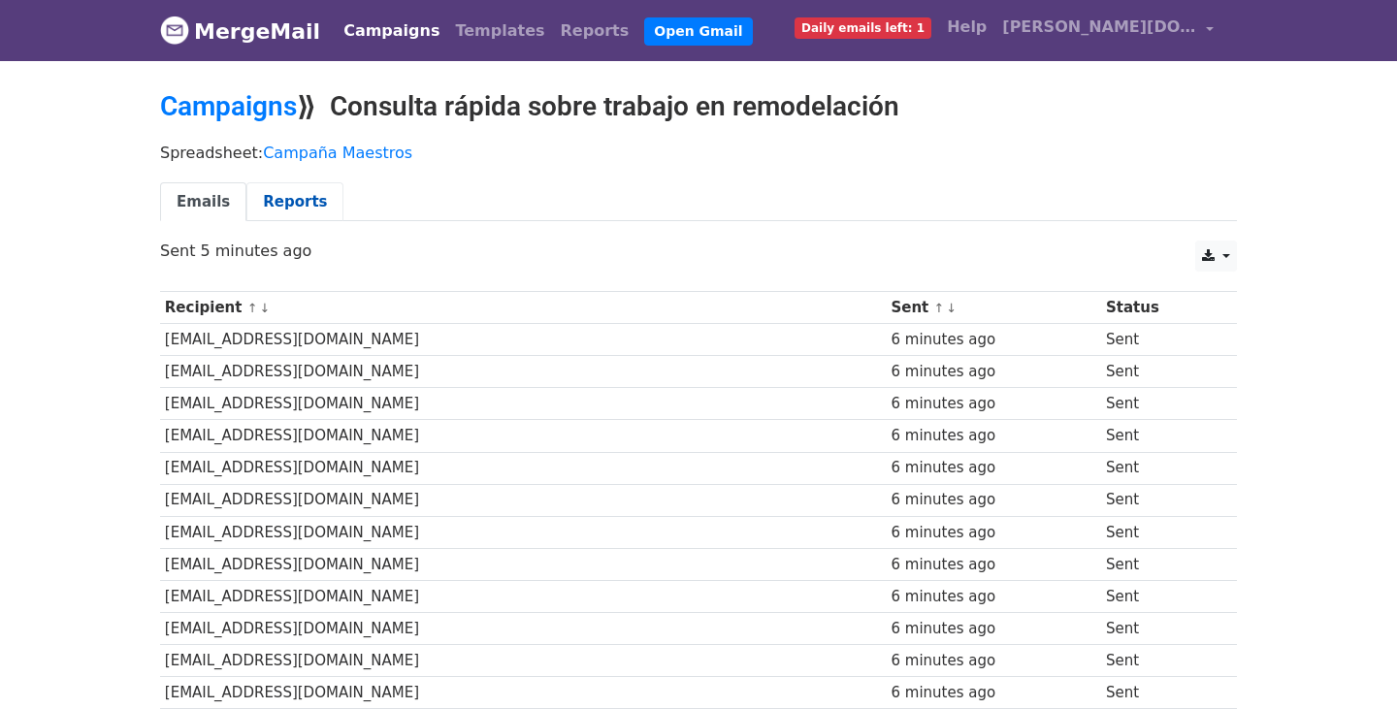
click at [297, 202] on link "Reports" at bounding box center [294, 202] width 97 height 40
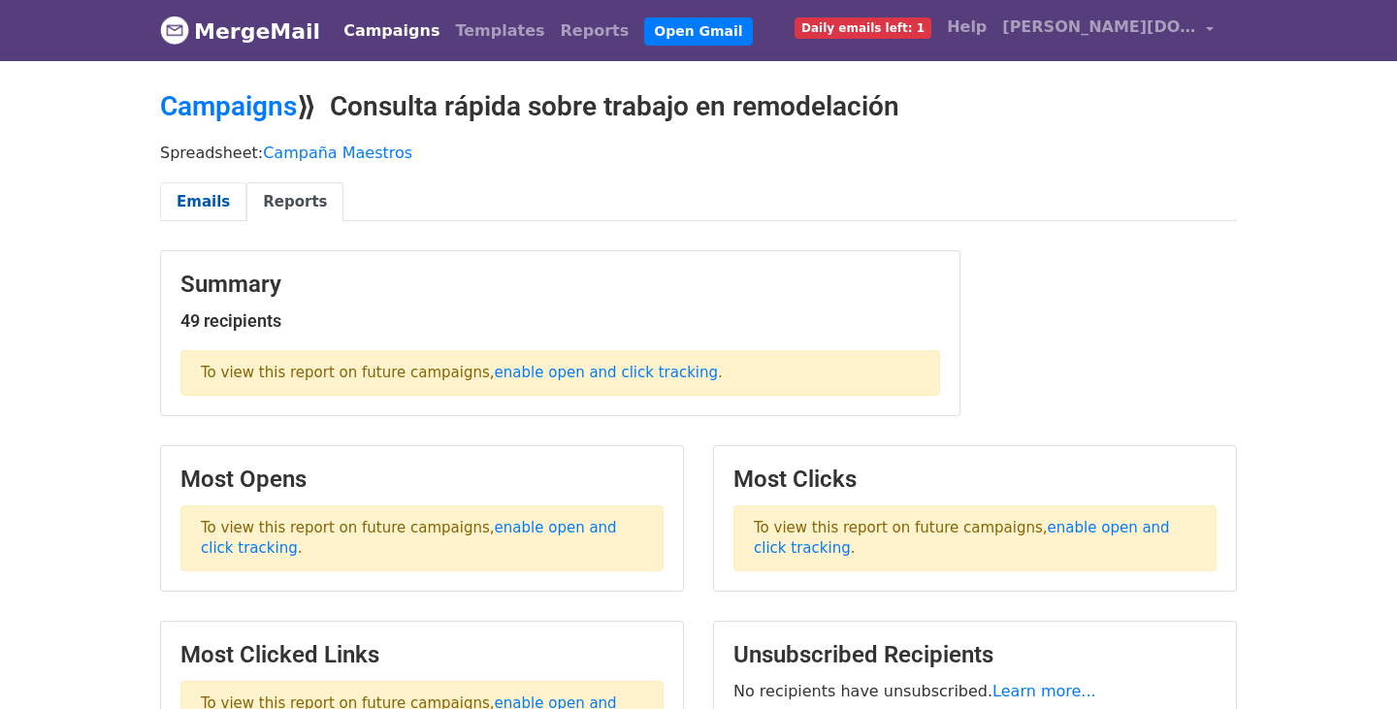
click at [195, 216] on link "Emails" at bounding box center [203, 202] width 86 height 40
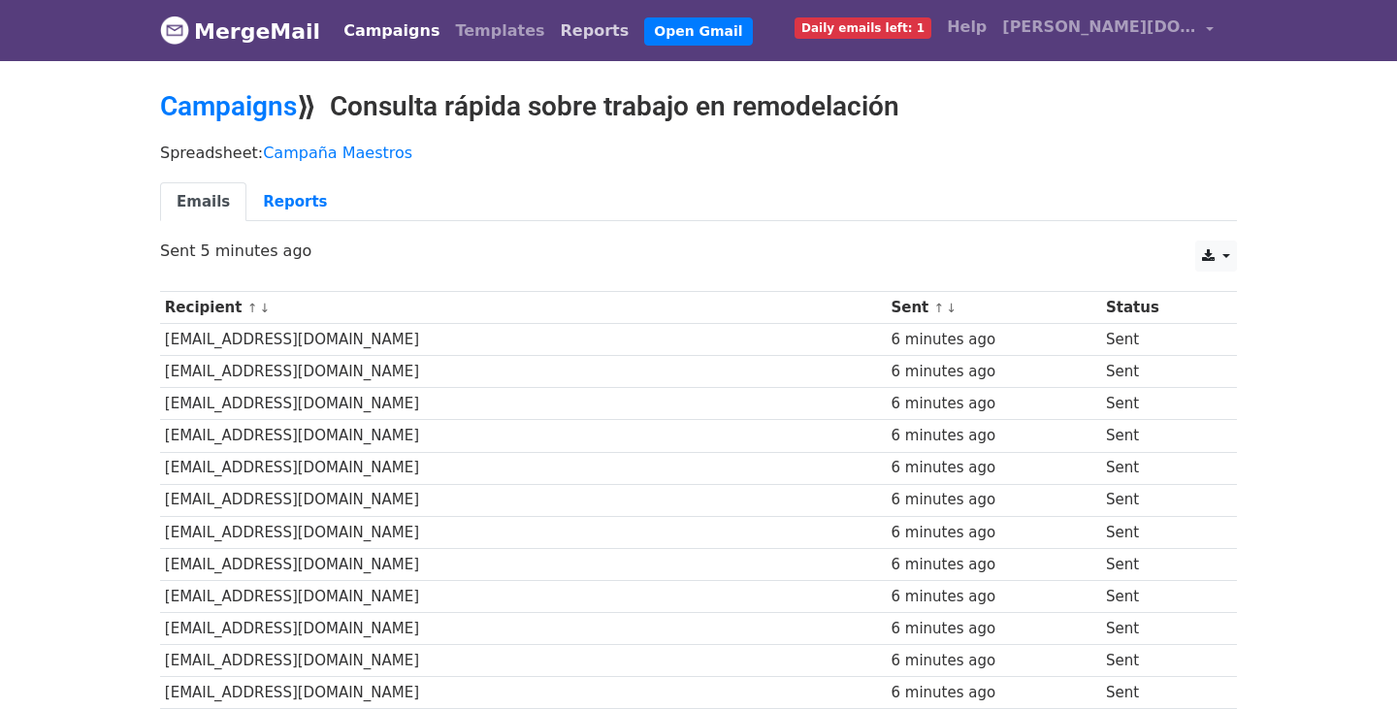
click at [553, 38] on link "Reports" at bounding box center [595, 31] width 84 height 39
click at [553, 29] on link "Reports" at bounding box center [595, 31] width 84 height 39
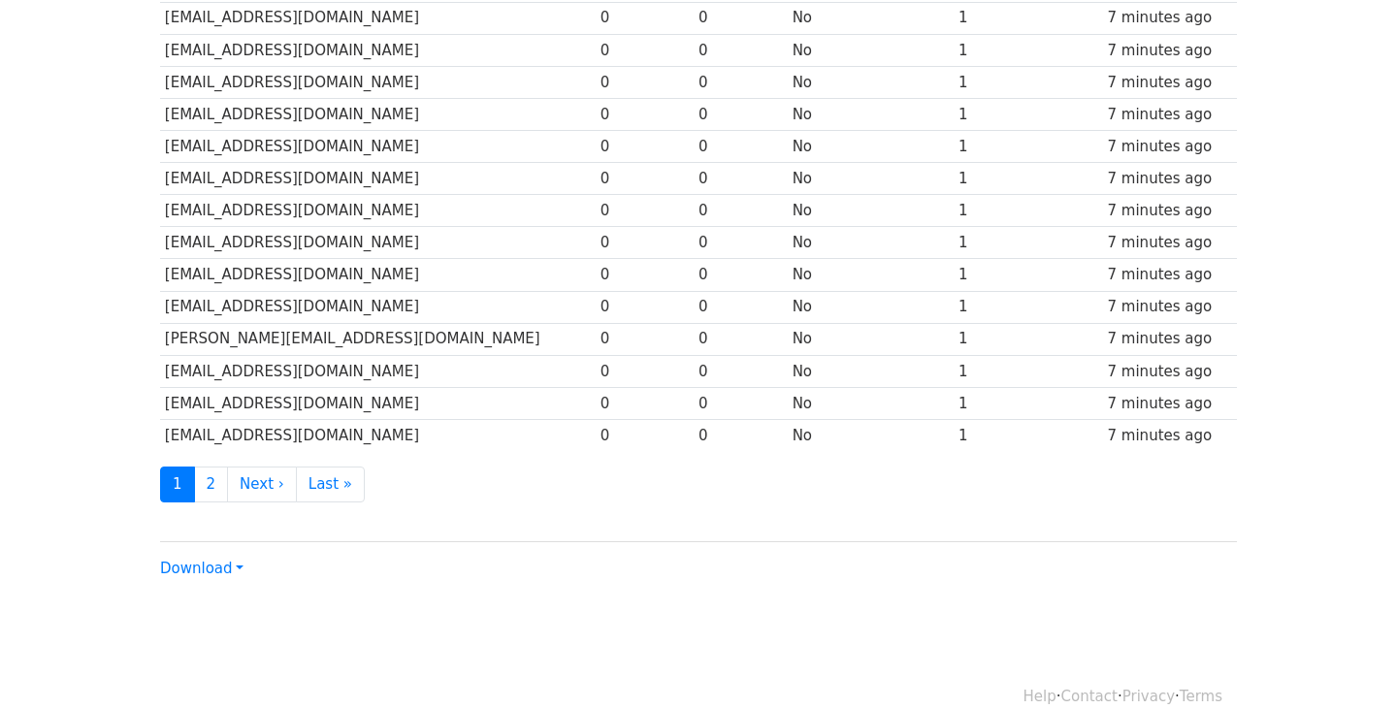
scroll to position [859, 0]
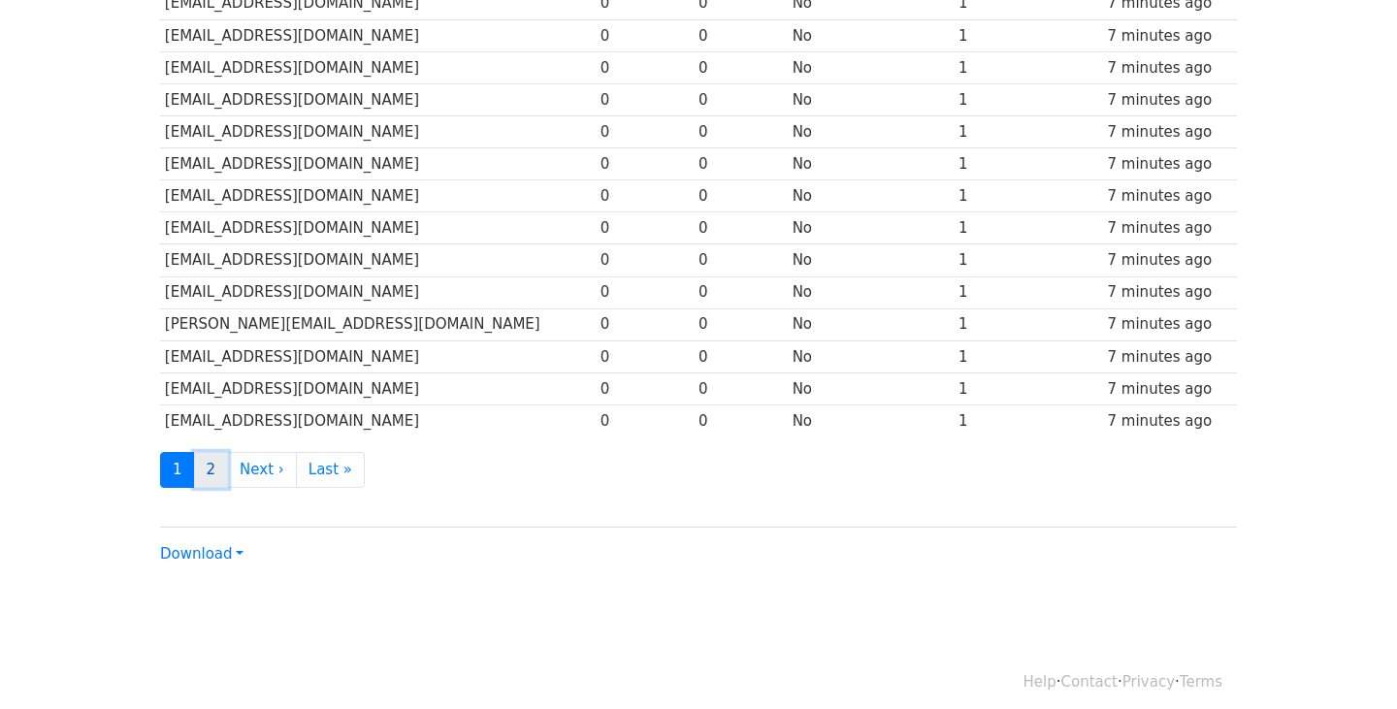
click at [209, 468] on link "2" at bounding box center [211, 470] width 35 height 36
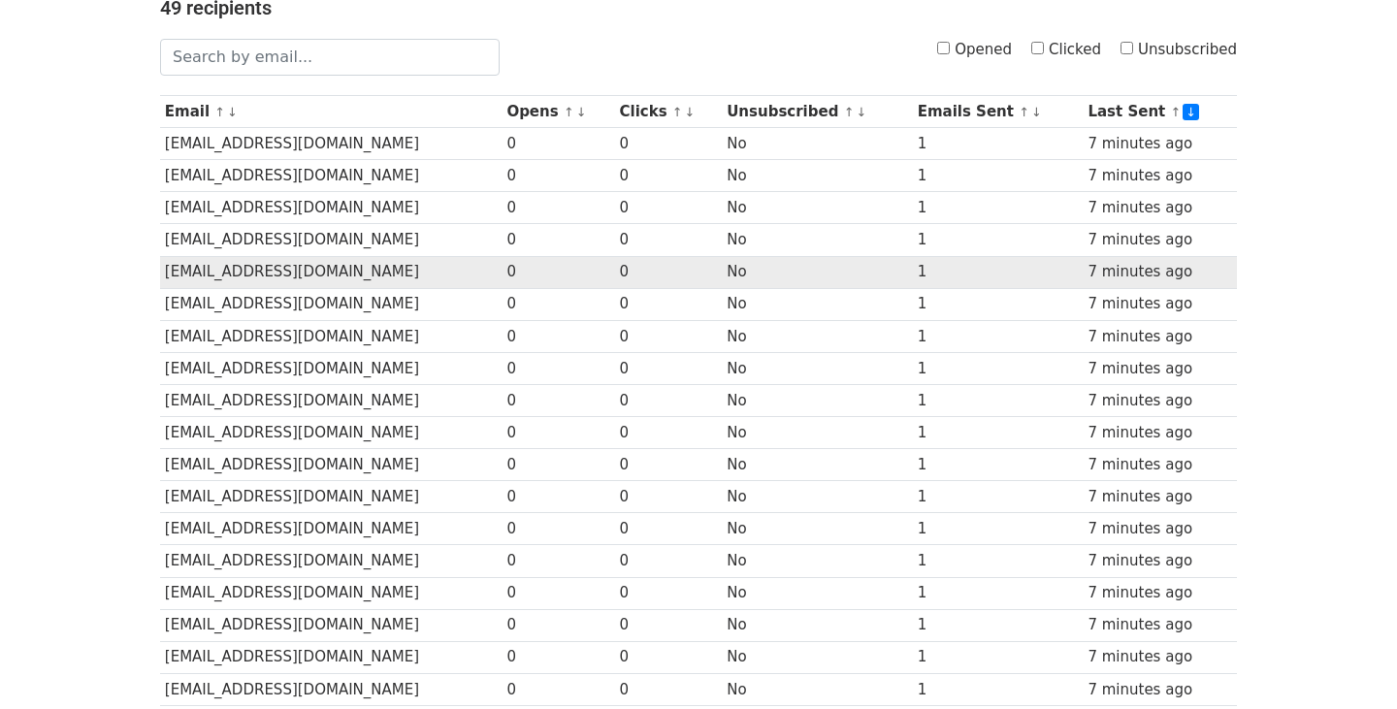
scroll to position [517, 0]
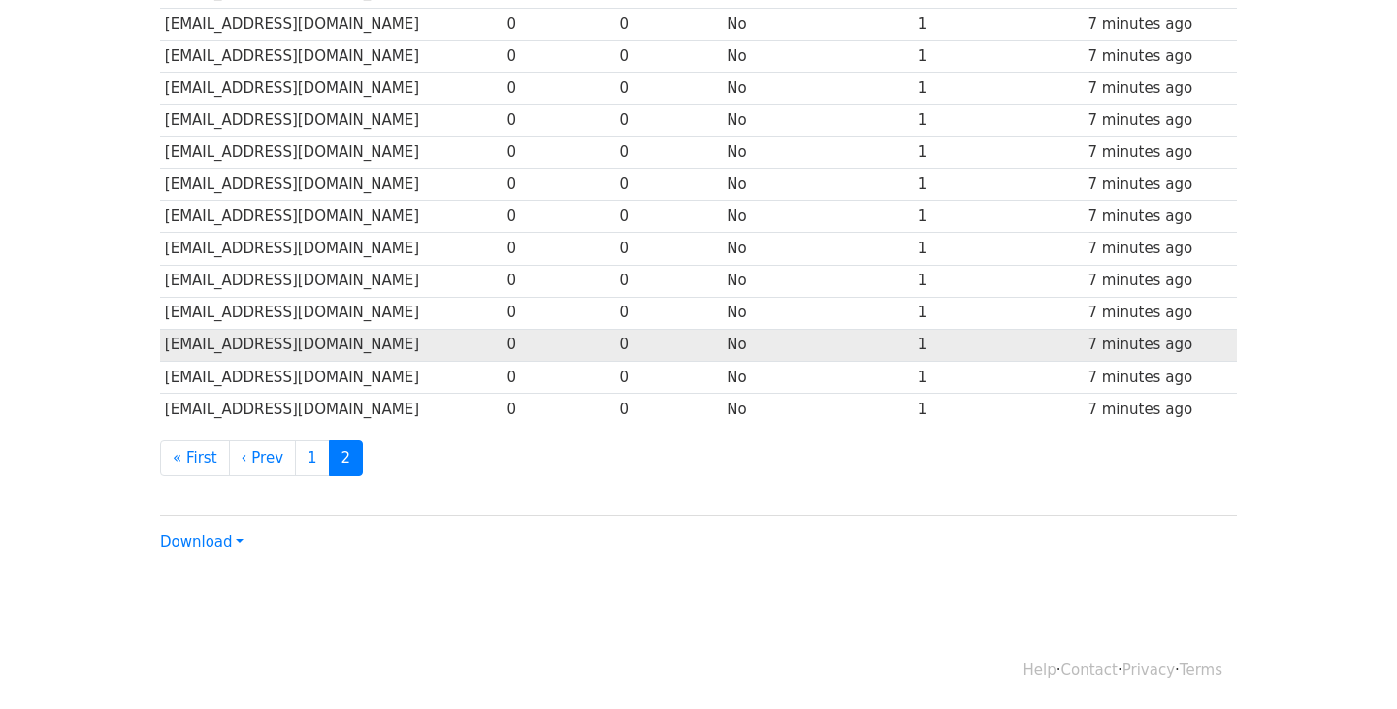
click at [189, 346] on td "[EMAIL_ADDRESS][DOMAIN_NAME]" at bounding box center [331, 345] width 342 height 32
copy tr "jenisita1010@gmail.com"
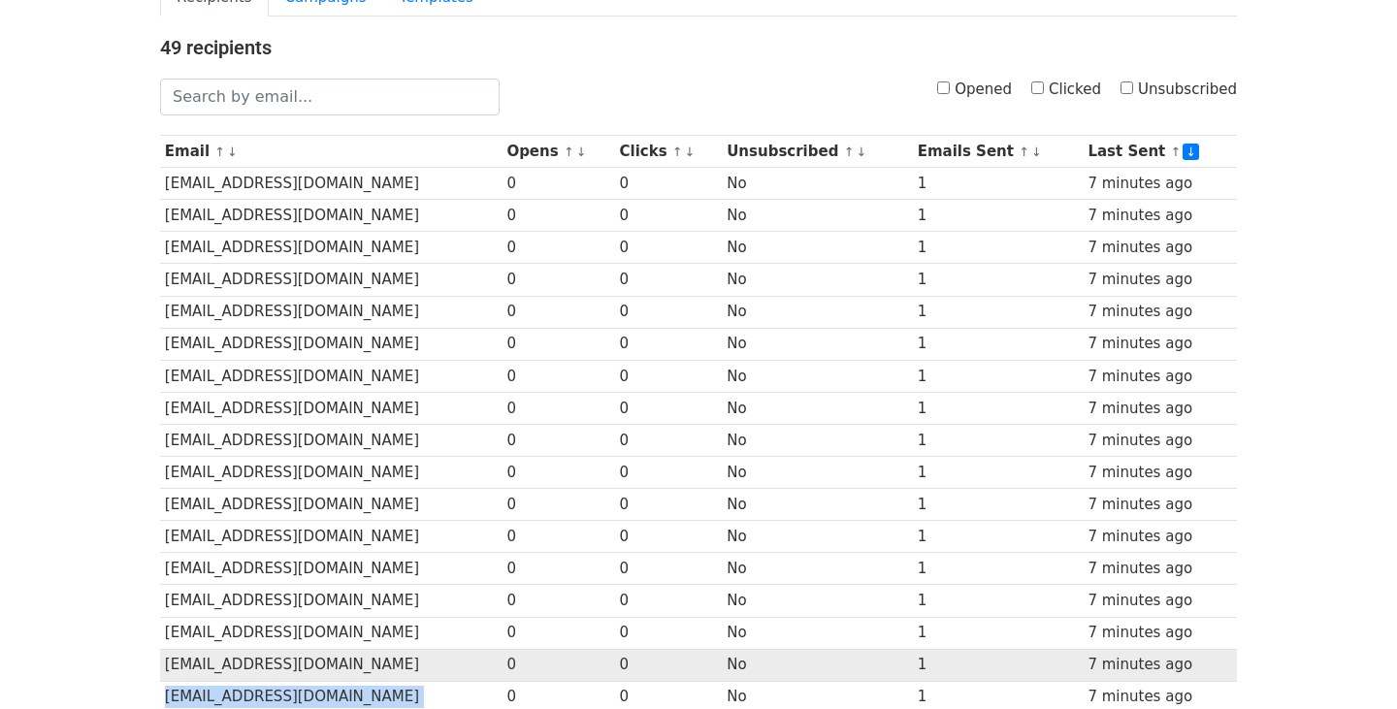
scroll to position [0, 0]
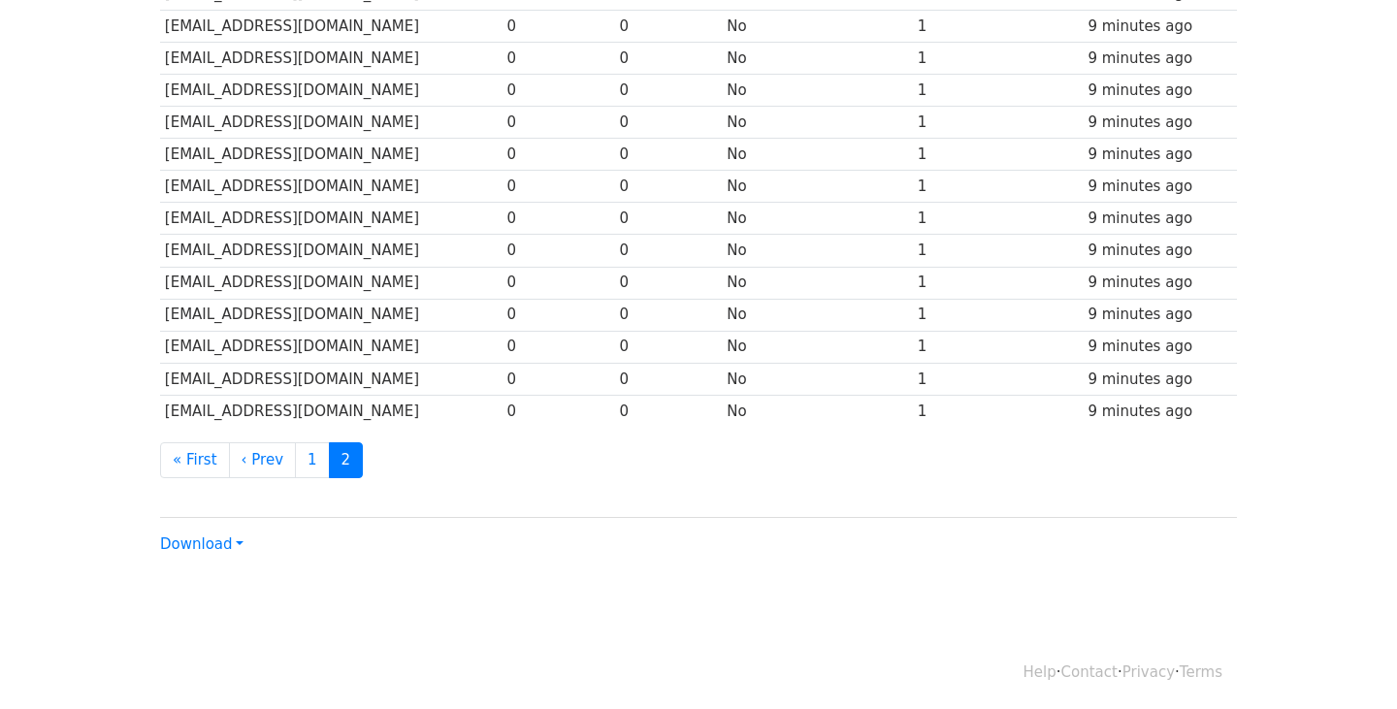
scroll to position [517, 0]
click at [306, 448] on link "1" at bounding box center [312, 458] width 35 height 36
